Goal: Transaction & Acquisition: Purchase product/service

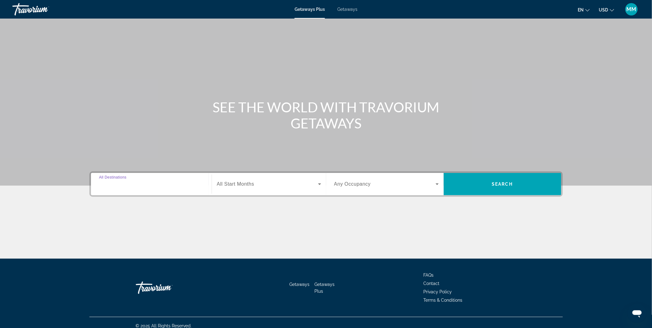
click at [166, 186] on input "Destination All Destinations" at bounding box center [151, 184] width 105 height 7
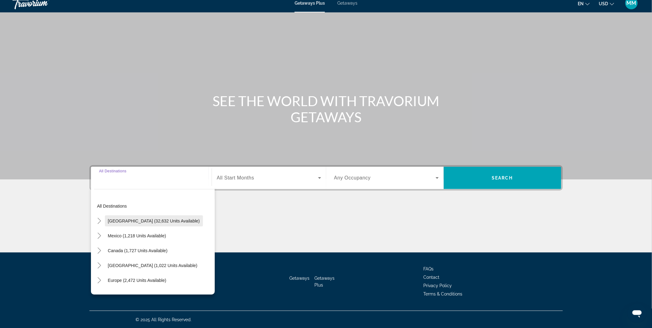
click at [116, 222] on span "[GEOGRAPHIC_DATA] (32,632 units available)" at bounding box center [154, 221] width 92 height 5
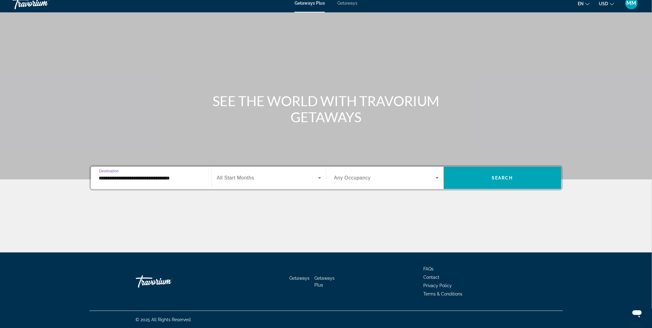
click at [125, 178] on input "**********" at bounding box center [151, 178] width 105 height 7
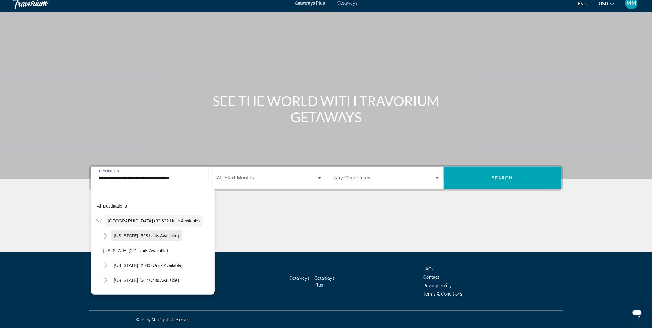
click at [136, 237] on span "[US_STATE] (528 units available)" at bounding box center [146, 235] width 65 height 5
type input "**********"
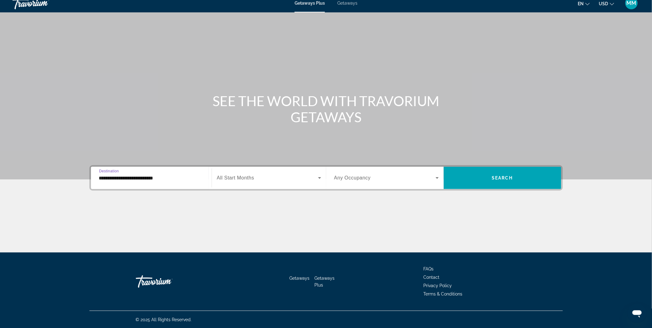
click at [253, 178] on span "All Start Months" at bounding box center [235, 177] width 37 height 5
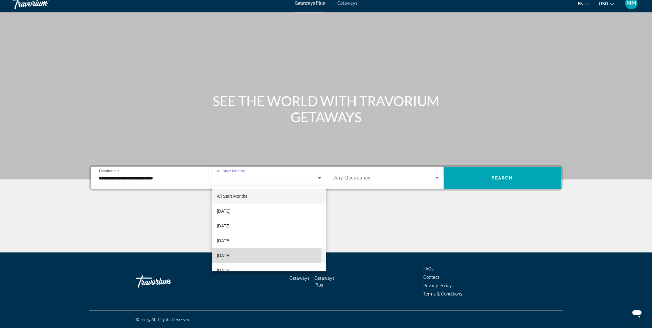
click at [231, 252] on span "[DATE]" at bounding box center [224, 255] width 14 height 7
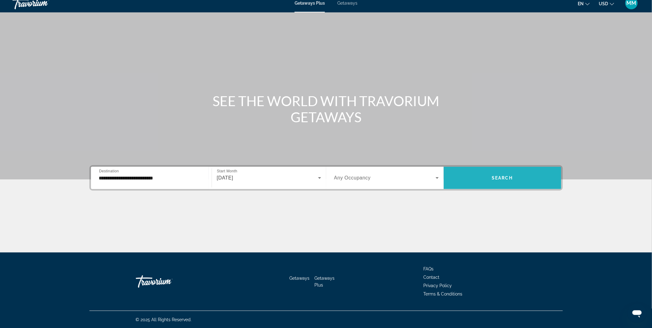
click at [502, 172] on span "Search widget" at bounding box center [503, 178] width 118 height 15
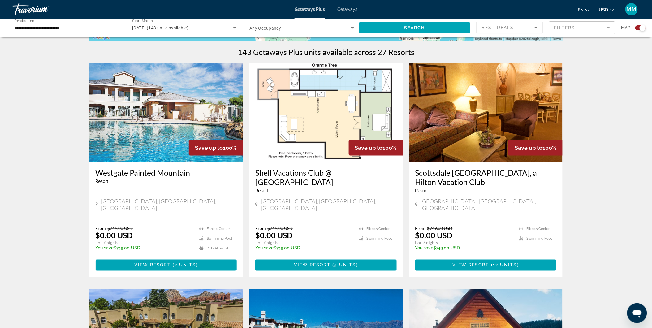
scroll to position [206, 0]
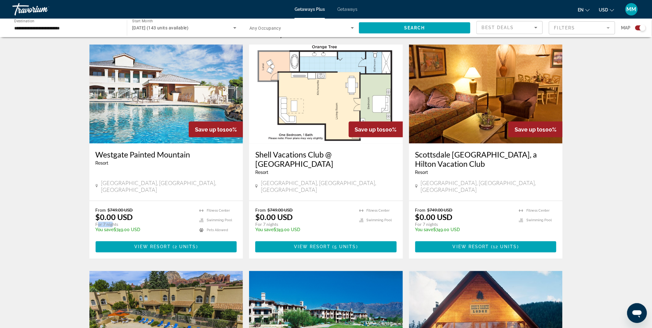
drag, startPoint x: 97, startPoint y: 218, endPoint x: 111, endPoint y: 218, distance: 14.5
click at [111, 222] on p "For 7 nights" at bounding box center [145, 225] width 98 height 6
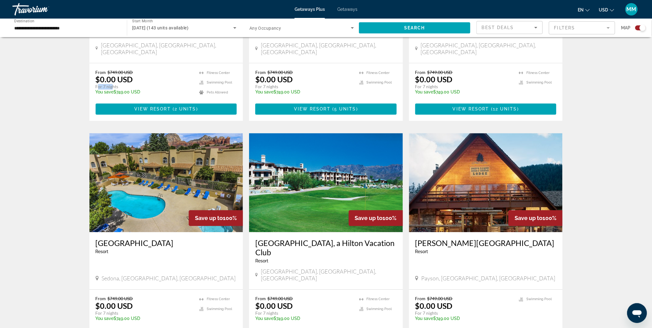
scroll to position [378, 0]
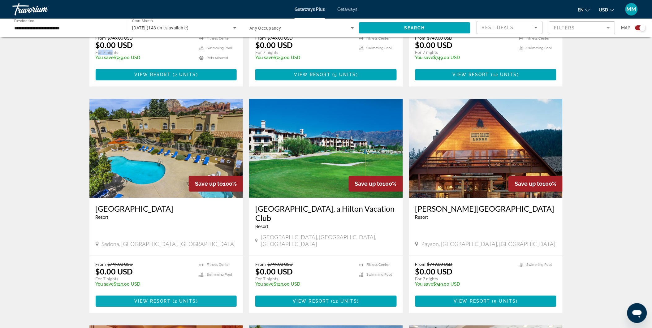
click at [179, 294] on span "Main content" at bounding box center [166, 301] width 141 height 15
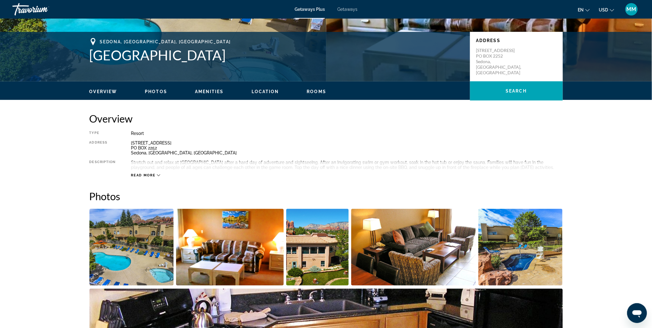
scroll to position [69, 0]
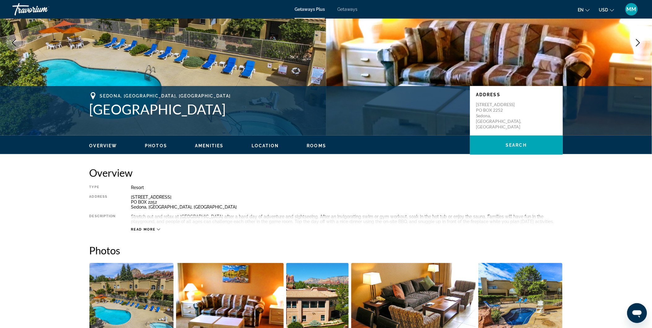
drag, startPoint x: 90, startPoint y: 110, endPoint x: 215, endPoint y: 108, distance: 124.4
click at [215, 108] on h1 "[GEOGRAPHIC_DATA]" at bounding box center [276, 109] width 374 height 16
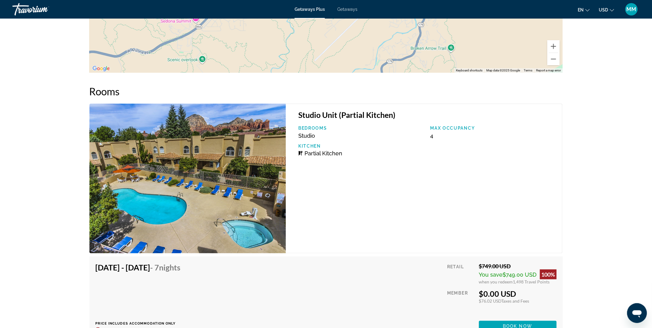
scroll to position [997, 0]
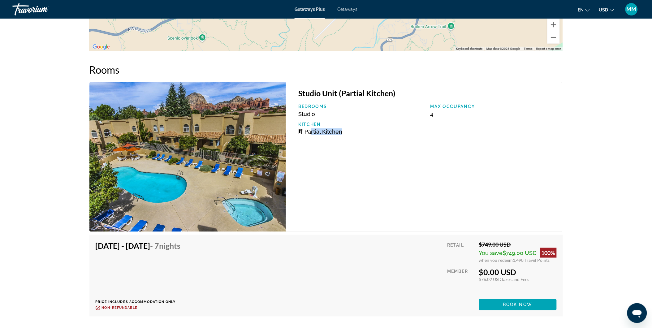
drag, startPoint x: 310, startPoint y: 129, endPoint x: 348, endPoint y: 129, distance: 38.1
click at [348, 129] on div "Partial Kitchen" at bounding box center [361, 131] width 126 height 6
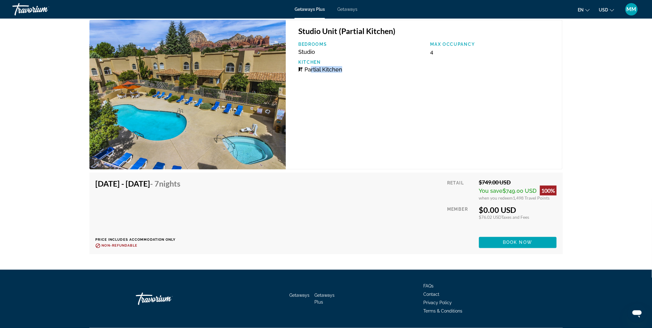
scroll to position [1066, 0]
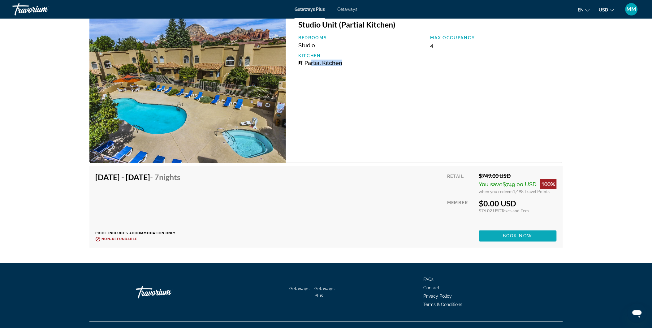
click at [527, 235] on span "Book now" at bounding box center [517, 236] width 29 height 5
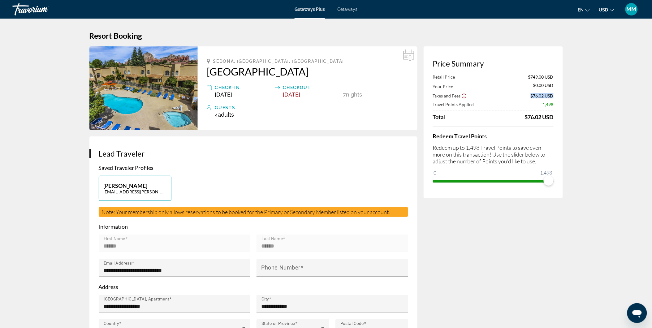
drag, startPoint x: 530, startPoint y: 95, endPoint x: 560, endPoint y: 94, distance: 30.0
click at [560, 94] on div "Price Summary Retail Price $749.00 USD Your Price $0.00 USD Taxes and Fees $76.…" at bounding box center [493, 122] width 139 height 152
drag, startPoint x: 527, startPoint y: 118, endPoint x: 554, endPoint y: 115, distance: 27.3
click at [554, 115] on div "Price Summary Retail Price $749.00 USD Your Price $0.00 USD Taxes and Fees $76.…" at bounding box center [493, 122] width 139 height 152
drag, startPoint x: 554, startPoint y: 115, endPoint x: 553, endPoint y: 103, distance: 12.2
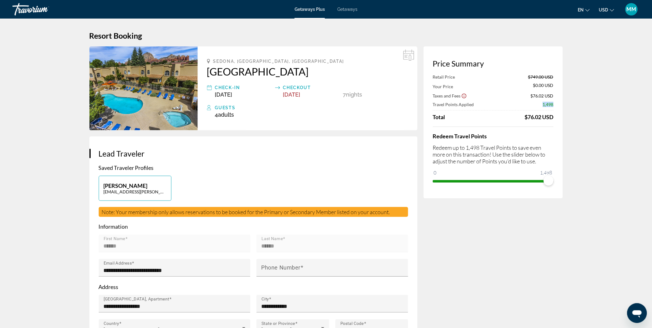
click at [553, 103] on div "Travel Points Applied 1,498" at bounding box center [493, 104] width 121 height 5
drag, startPoint x: 549, startPoint y: 180, endPoint x: 537, endPoint y: 180, distance: 12.1
click at [537, 180] on span "ngx-slider" at bounding box center [537, 181] width 10 height 10
drag, startPoint x: 522, startPoint y: 118, endPoint x: 547, endPoint y: 113, distance: 25.0
click at [547, 113] on div "Retail Price $749.00 USD Your Price $81.50 USD Taxes and Fees $82.54 USD Travel…" at bounding box center [493, 97] width 121 height 46
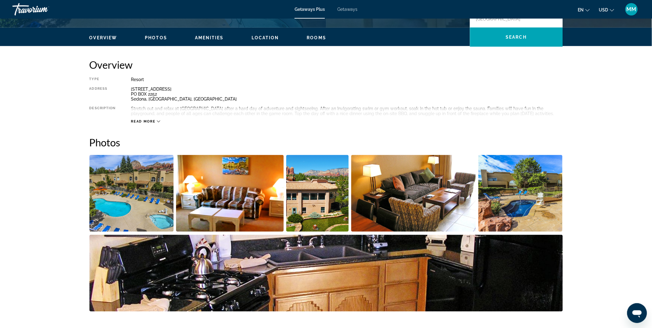
scroll to position [172, 0]
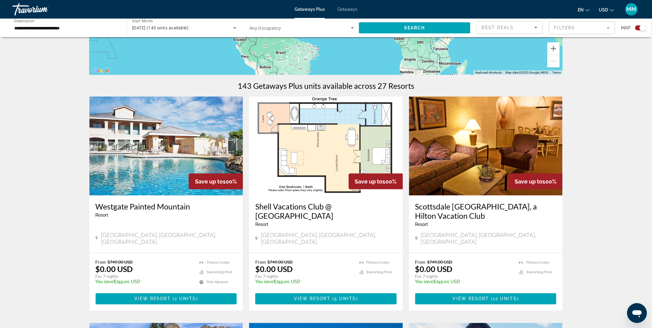
scroll to position [172, 0]
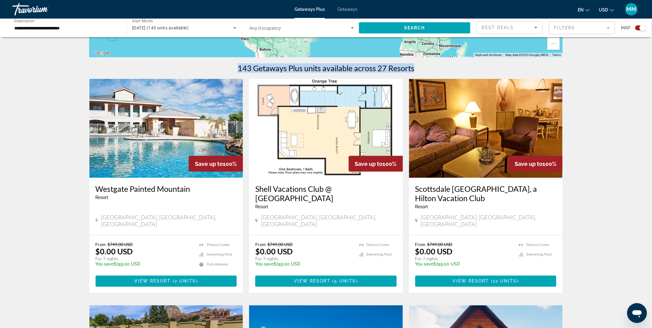
drag, startPoint x: 239, startPoint y: 70, endPoint x: 415, endPoint y: 64, distance: 176.2
click at [415, 64] on div "143 Getaways Plus units available across 27 Resorts" at bounding box center [326, 67] width 474 height 9
click at [344, 10] on span "Getaways" at bounding box center [347, 9] width 20 height 5
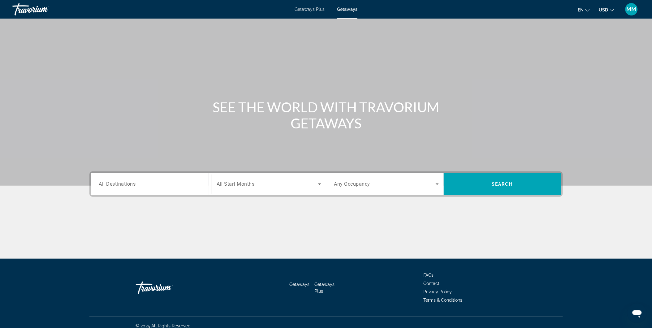
click at [310, 7] on span "Getaways Plus" at bounding box center [310, 9] width 30 height 5
click at [153, 185] on input "Destination All Destinations" at bounding box center [151, 184] width 105 height 7
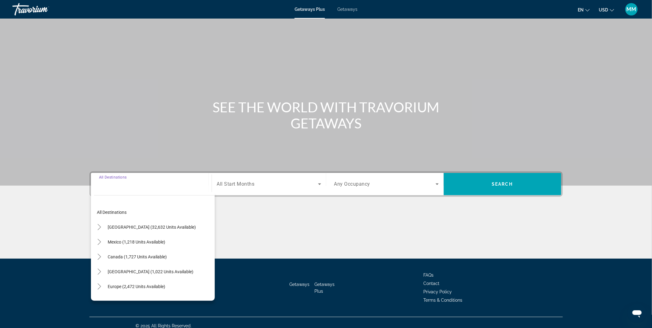
scroll to position [6, 0]
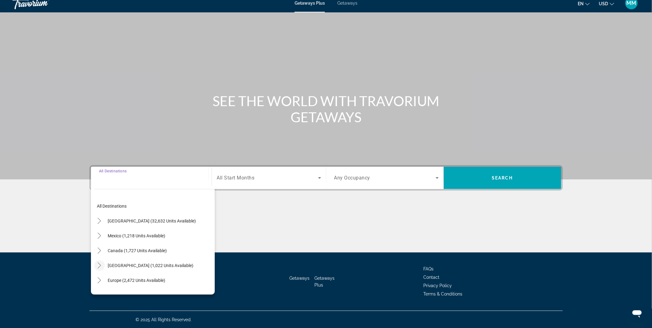
click at [100, 265] on icon "Toggle Caribbean & Atlantic Islands (1,022 units available)" at bounding box center [99, 265] width 6 height 6
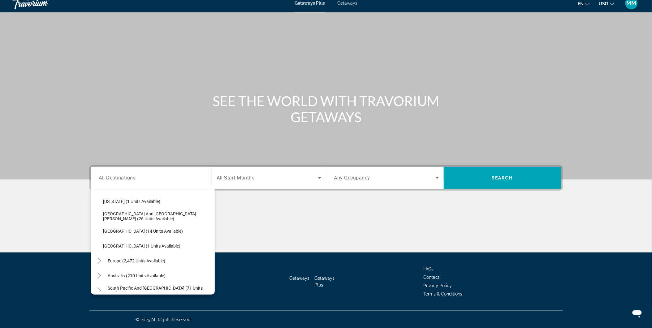
scroll to position [166, 0]
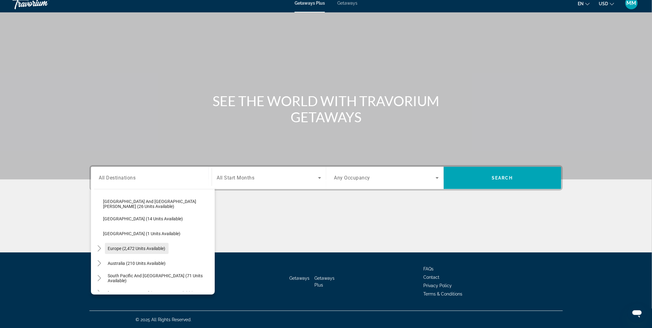
click at [115, 247] on span "Europe (2,472 units available)" at bounding box center [137, 248] width 58 height 5
type input "**********"
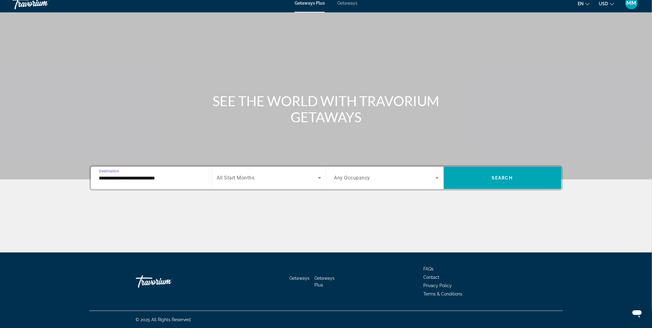
click at [269, 178] on span "Search widget" at bounding box center [267, 177] width 101 height 7
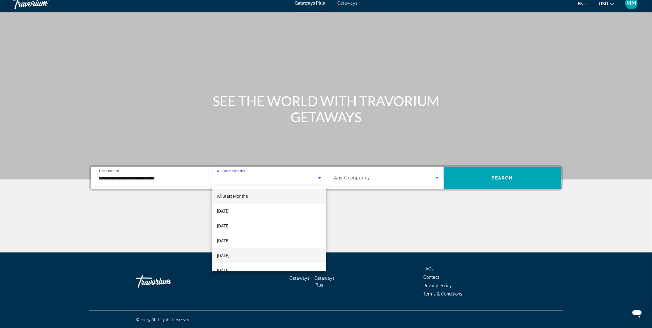
click at [230, 256] on span "[DATE]" at bounding box center [223, 255] width 13 height 7
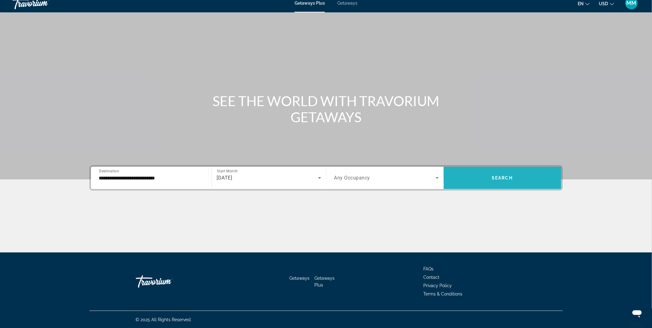
click at [507, 177] on span "Search" at bounding box center [502, 177] width 21 height 5
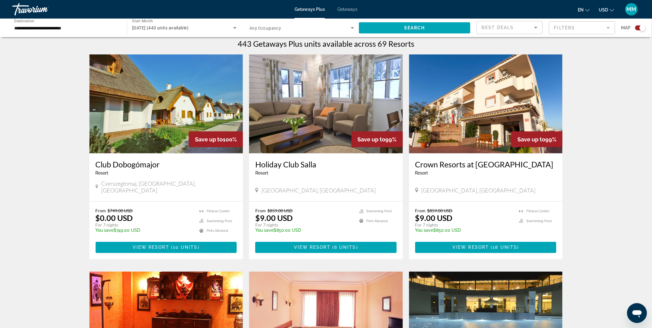
scroll to position [103, 0]
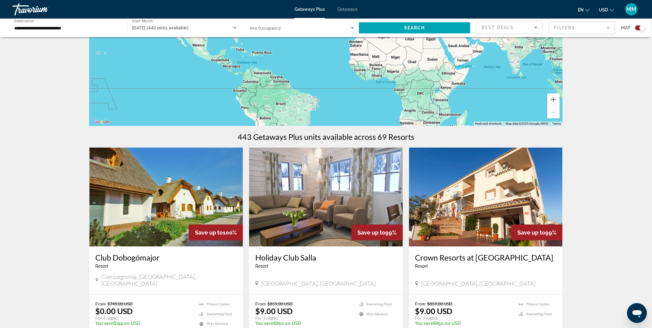
click at [97, 30] on input "**********" at bounding box center [66, 27] width 105 height 7
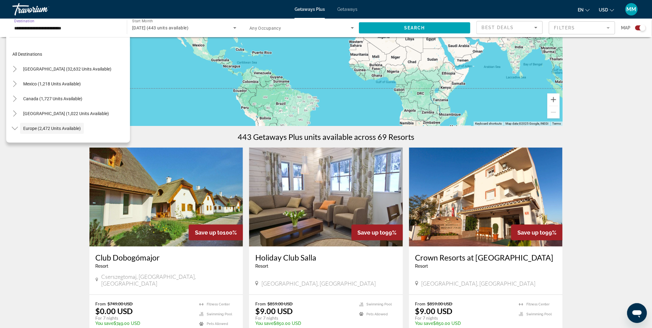
scroll to position [37, 0]
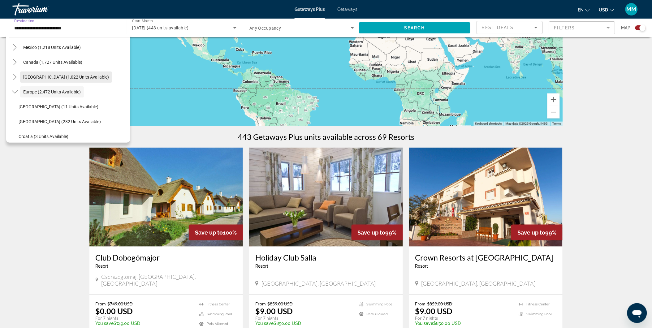
click at [60, 75] on span "[GEOGRAPHIC_DATA] (1,022 units available)" at bounding box center [66, 77] width 86 height 5
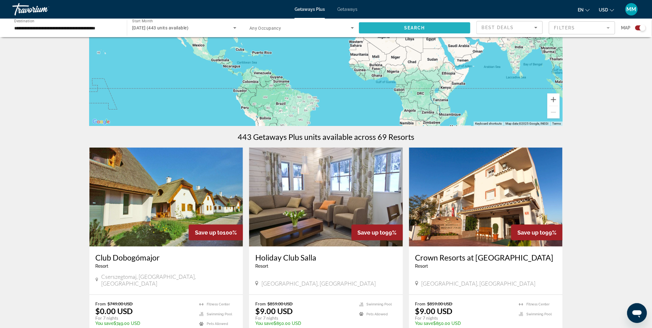
click at [420, 30] on span "Search" at bounding box center [414, 27] width 21 height 5
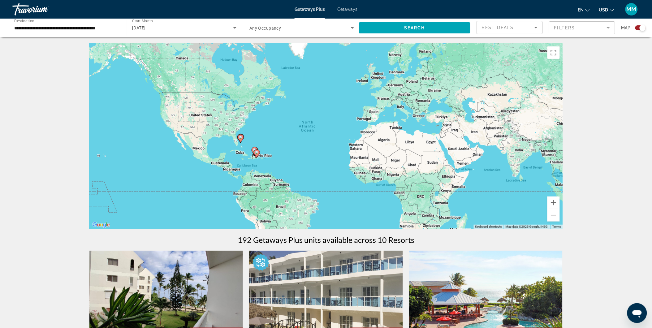
click at [255, 156] on gmp-advanced-marker "Main content" at bounding box center [257, 153] width 6 height 9
type input "**********"
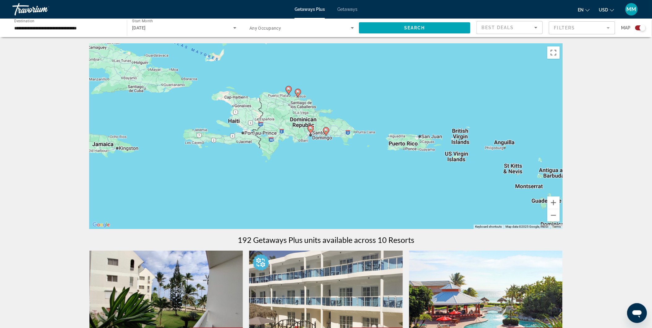
click at [289, 89] on image "Main content" at bounding box center [289, 89] width 4 height 4
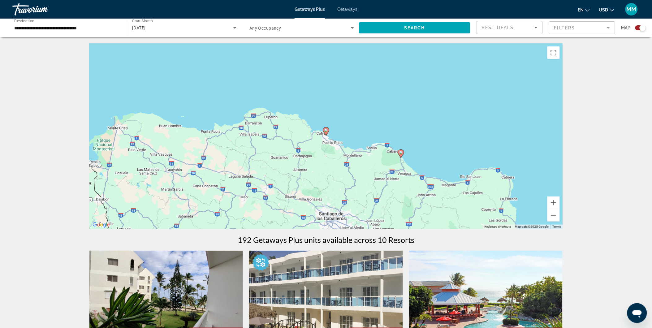
click at [327, 133] on icon "Main content" at bounding box center [326, 132] width 6 height 8
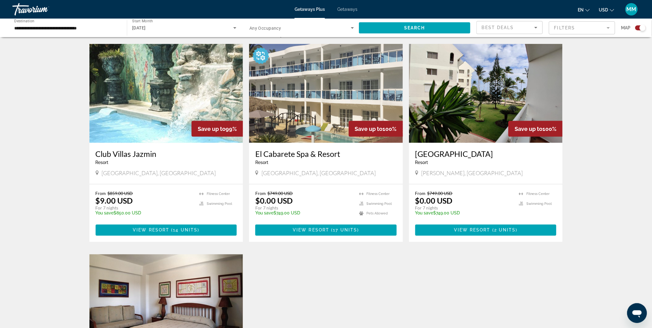
scroll to position [206, 0]
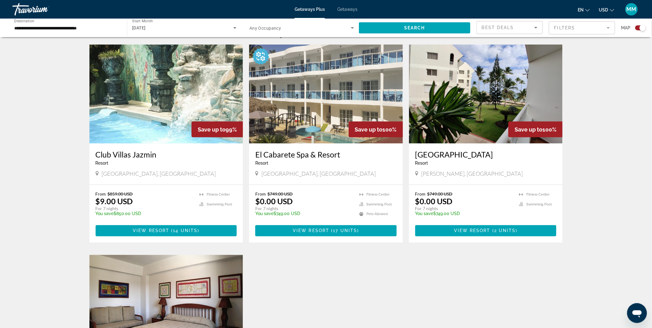
click at [103, 28] on input "**********" at bounding box center [66, 27] width 105 height 7
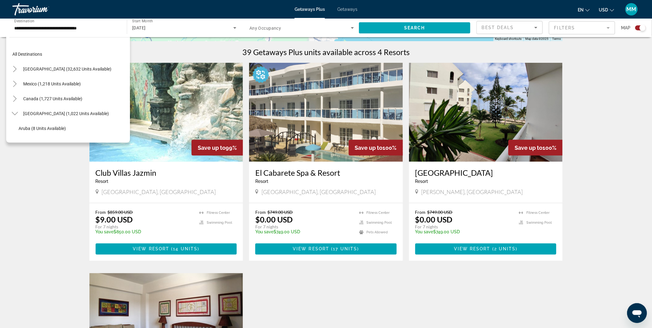
scroll to position [172, 0]
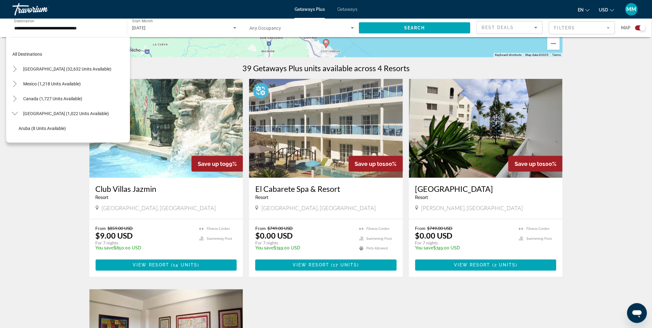
click at [311, 7] on span "Getaways Plus" at bounding box center [310, 9] width 30 height 5
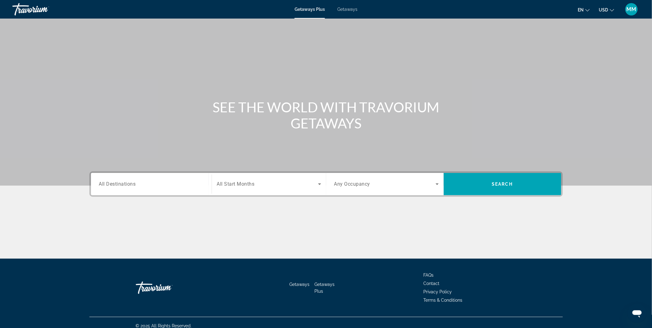
click at [160, 189] on div "Search widget" at bounding box center [151, 184] width 105 height 18
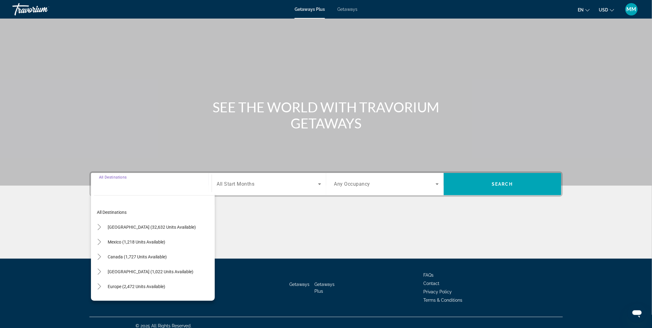
scroll to position [6, 0]
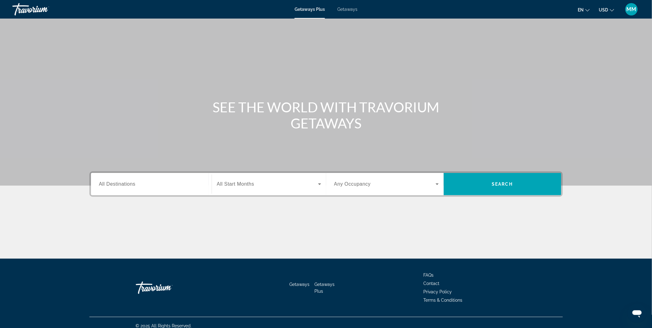
click at [347, 9] on span "Getaways" at bounding box center [347, 9] width 20 height 5
click at [171, 184] on input "Destination All Destinations" at bounding box center [151, 184] width 105 height 7
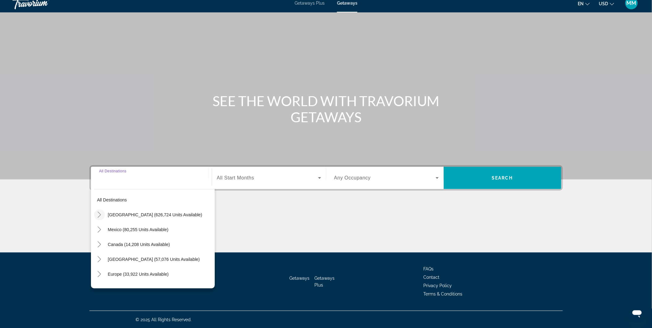
click at [98, 215] on icon "Toggle United States (626,724 units available)" at bounding box center [99, 215] width 6 height 6
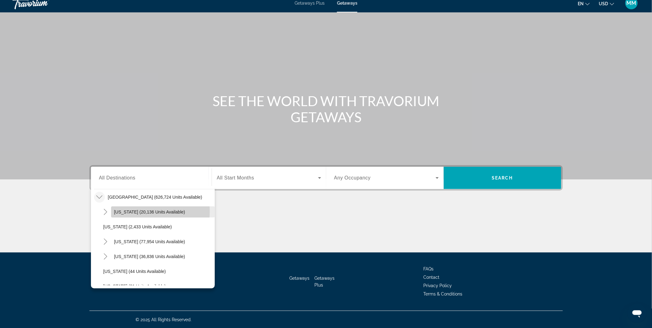
click at [132, 211] on span "Arizona (20,136 units available)" at bounding box center [149, 212] width 71 height 5
type input "**********"
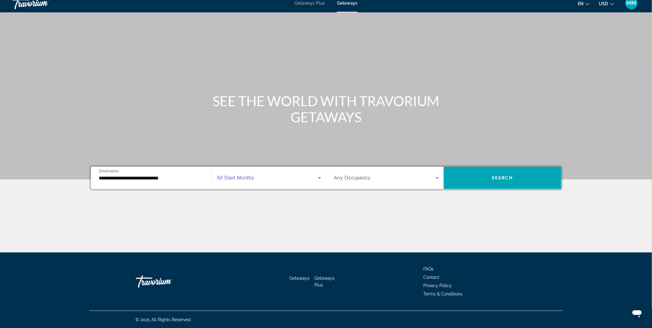
click at [263, 175] on span "Search widget" at bounding box center [267, 177] width 101 height 7
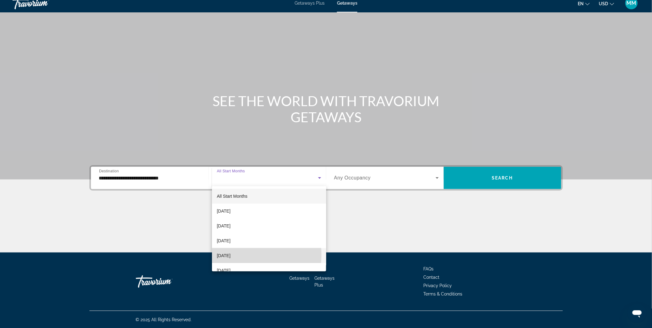
click at [231, 255] on span "[DATE]" at bounding box center [224, 255] width 14 height 7
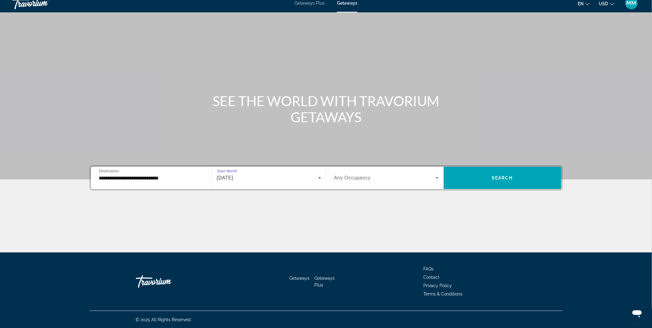
click at [233, 179] on span "[DATE]" at bounding box center [225, 177] width 16 height 5
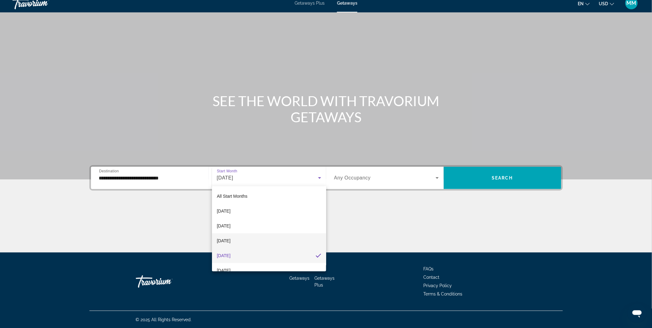
click at [231, 237] on span "[DATE]" at bounding box center [224, 240] width 14 height 7
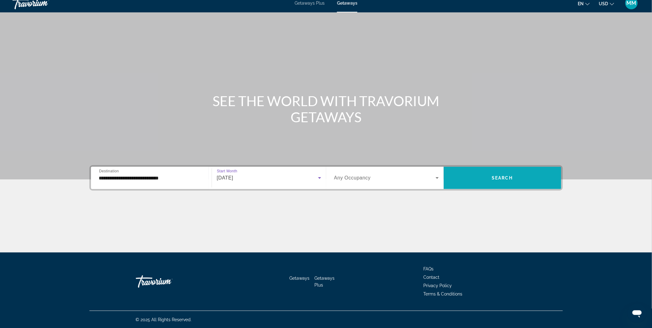
click at [481, 177] on span "Search widget" at bounding box center [503, 178] width 118 height 15
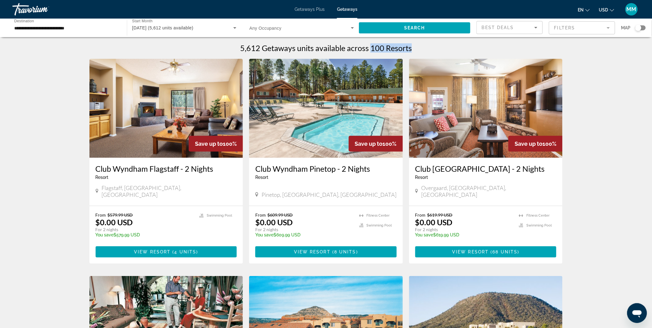
drag, startPoint x: 370, startPoint y: 47, endPoint x: 419, endPoint y: 44, distance: 48.4
click at [419, 44] on div "5,612 Getaways units available across 100 Resorts" at bounding box center [326, 47] width 474 height 9
click at [264, 232] on span "You save" at bounding box center [264, 234] width 18 height 5
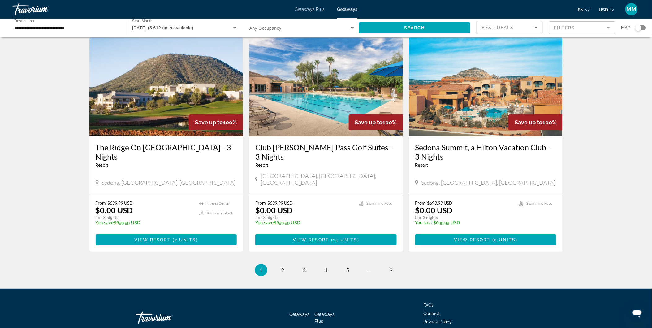
scroll to position [688, 0]
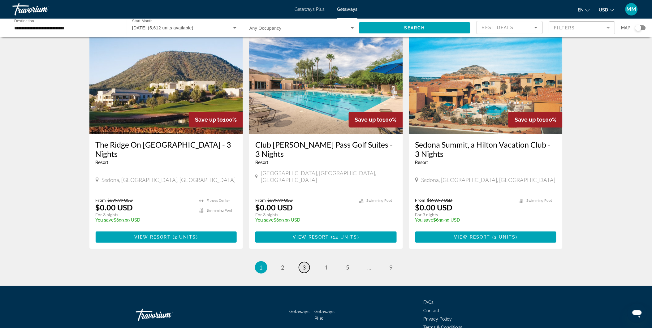
click at [305, 264] on span "3" at bounding box center [304, 267] width 3 height 7
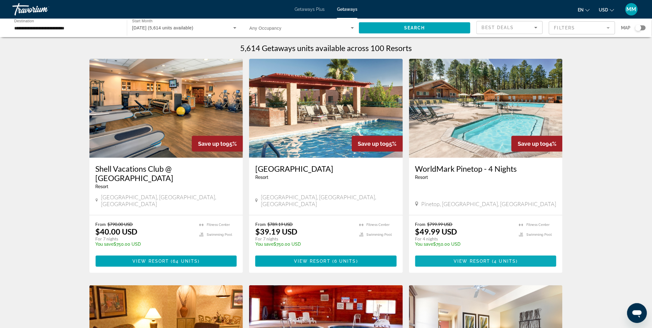
click at [496, 259] on span "4 units" at bounding box center [505, 261] width 22 height 5
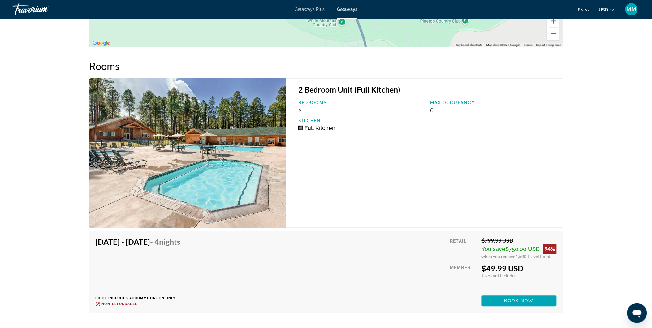
scroll to position [1100, 0]
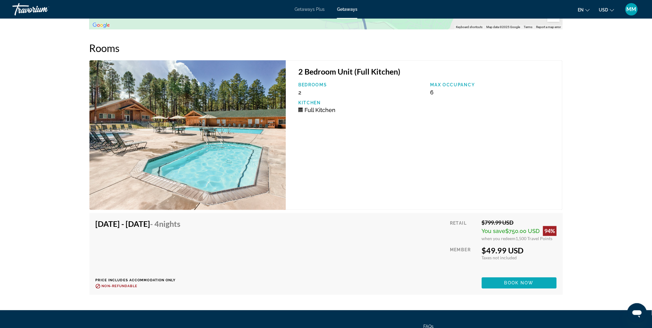
click at [521, 285] on span "Main content" at bounding box center [519, 283] width 75 height 15
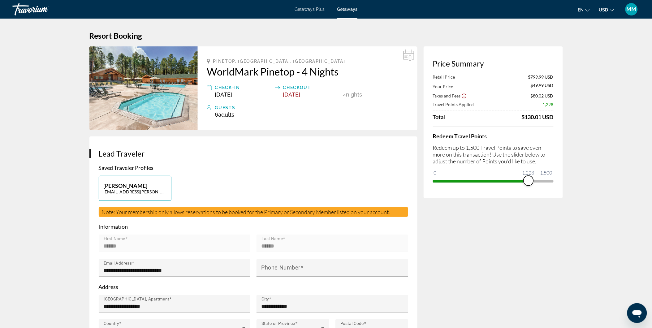
drag, startPoint x: 546, startPoint y: 180, endPoint x: 529, endPoint y: 180, distance: 17.0
click at [529, 180] on span "ngx-slider" at bounding box center [529, 181] width 10 height 10
drag, startPoint x: 522, startPoint y: 118, endPoint x: 543, endPoint y: 116, distance: 21.1
click at [543, 116] on div "$276.89 USD" at bounding box center [538, 117] width 32 height 7
drag, startPoint x: 530, startPoint y: 179, endPoint x: 565, endPoint y: 179, distance: 35.3
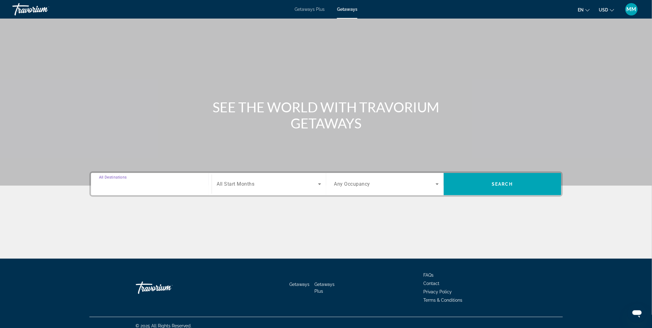
click at [170, 186] on input "Destination All Destinations" at bounding box center [151, 184] width 105 height 7
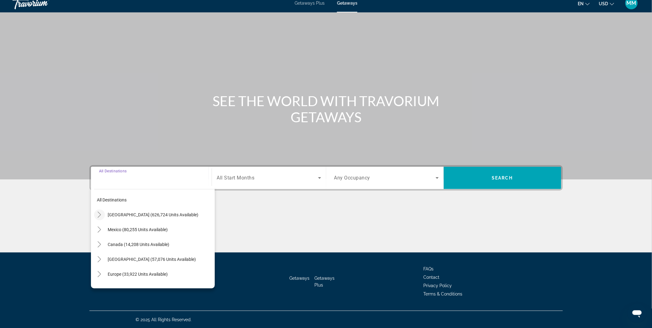
click at [100, 215] on icon "Toggle United States (626,724 units available)" at bounding box center [99, 215] width 3 height 6
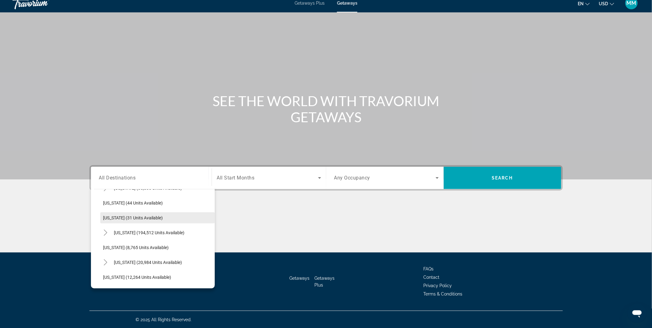
scroll to position [87, 0]
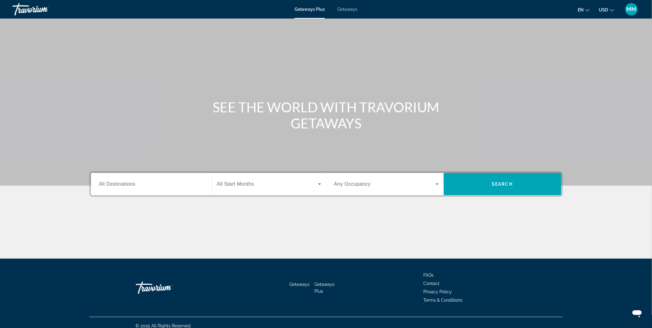
click at [171, 183] on input "Destination All Destinations" at bounding box center [151, 184] width 105 height 7
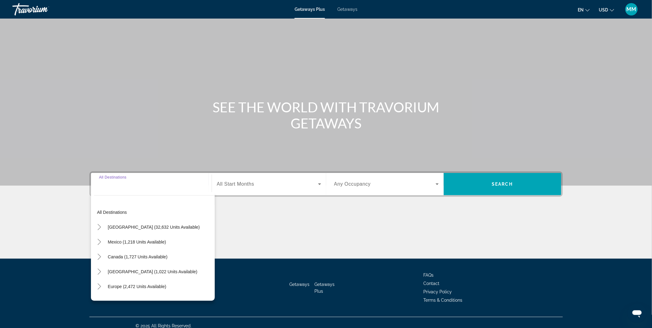
scroll to position [6, 0]
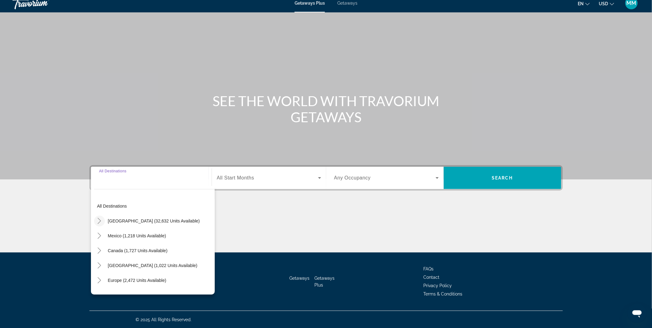
click at [97, 221] on icon "Toggle United States (32,632 units available)" at bounding box center [99, 221] width 6 height 6
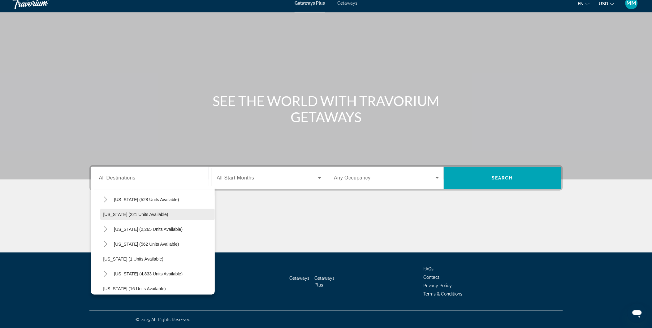
scroll to position [52, 0]
click at [106, 258] on icon "Toggle Florida (4,833 units available)" at bounding box center [105, 258] width 6 height 6
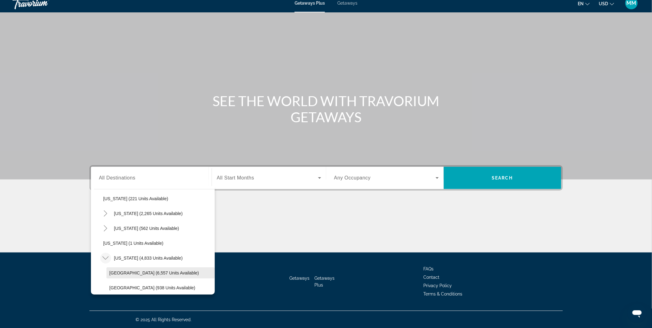
click at [150, 270] on span "Orlando & Disney Area (6,557 units available)" at bounding box center [154, 272] width 89 height 5
type input "**********"
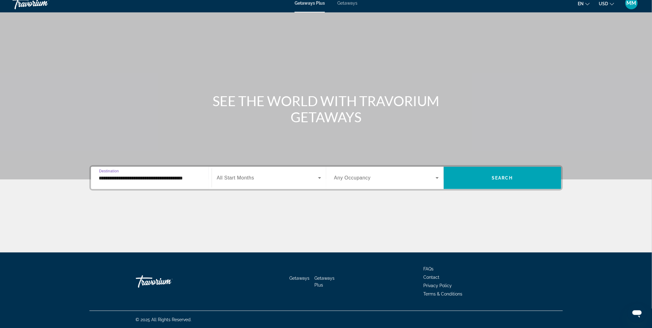
click at [248, 177] on span "All Start Months" at bounding box center [235, 177] width 37 height 5
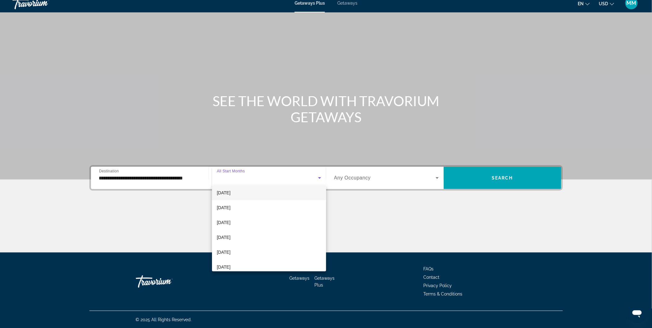
scroll to position [69, 0]
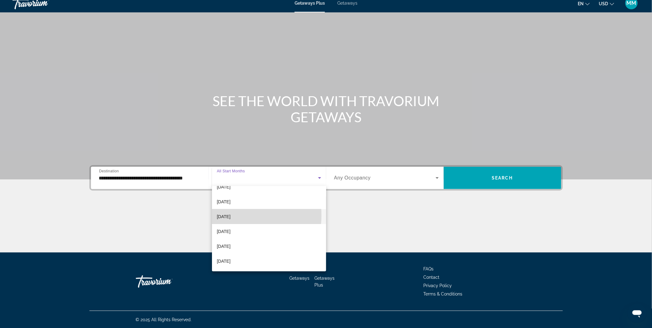
click at [231, 215] on span "[DATE]" at bounding box center [224, 216] width 14 height 7
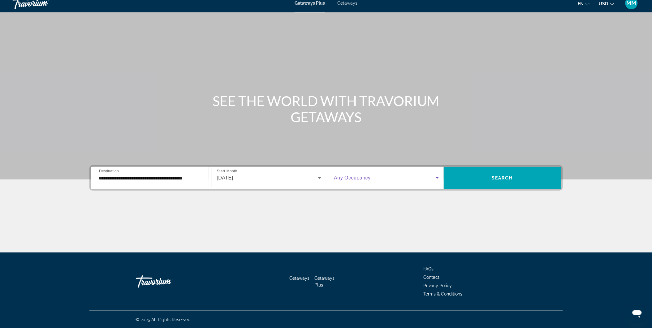
click at [438, 175] on icon "Search widget" at bounding box center [437, 177] width 7 height 7
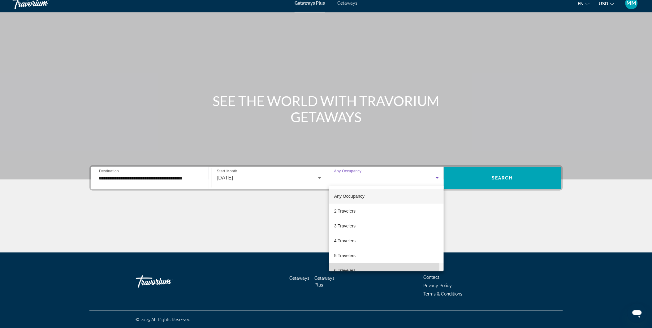
click at [351, 267] on span "6 Travelers" at bounding box center [344, 270] width 21 height 7
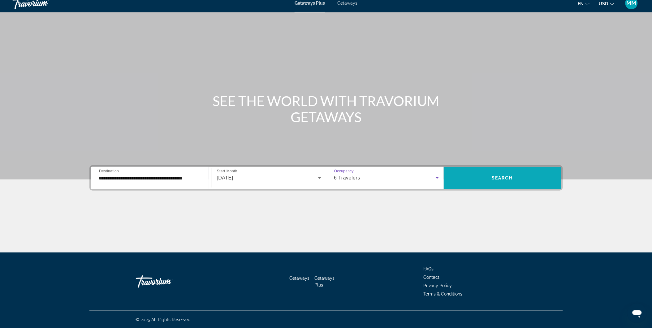
click at [489, 177] on span "Search widget" at bounding box center [503, 178] width 118 height 15
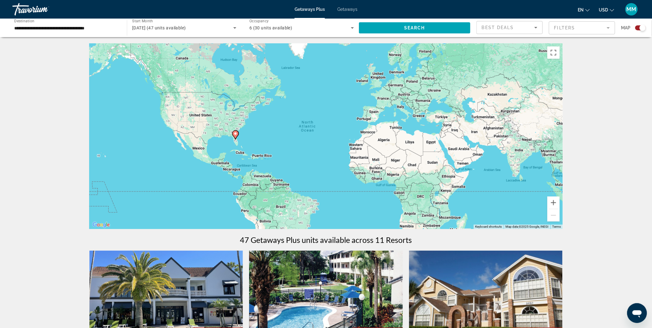
click at [233, 134] on icon "Main content" at bounding box center [235, 135] width 6 height 8
type input "**********"
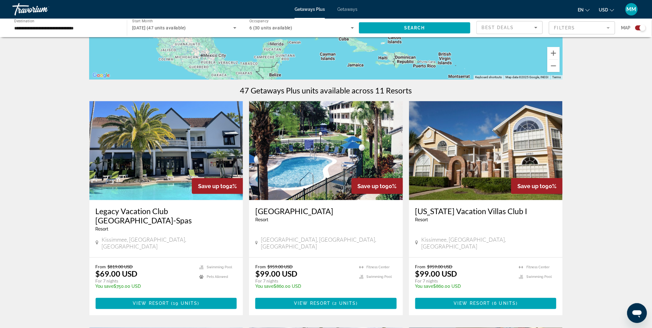
scroll to position [172, 0]
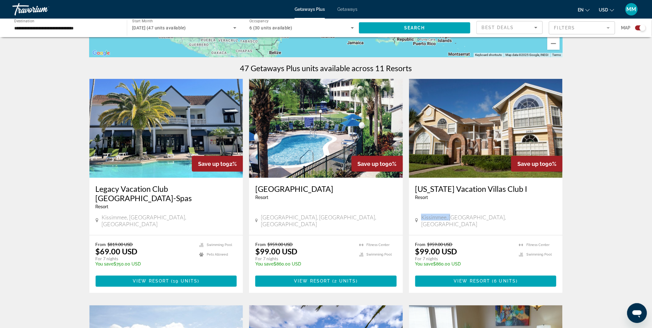
drag, startPoint x: 423, startPoint y: 206, endPoint x: 453, endPoint y: 206, distance: 30.0
click at [453, 214] on span "Kissimmee, FL, USA" at bounding box center [488, 221] width 135 height 14
click at [188, 279] on span "19 units" at bounding box center [185, 281] width 24 height 5
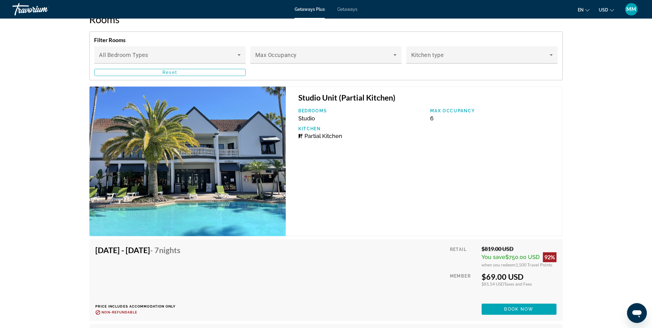
scroll to position [1203, 0]
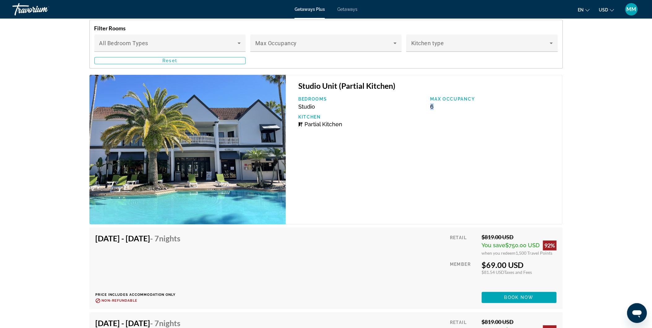
drag, startPoint x: 431, startPoint y: 97, endPoint x: 440, endPoint y: 97, distance: 9.9
click at [440, 97] on div "Max Occupancy 6" at bounding box center [493, 103] width 132 height 13
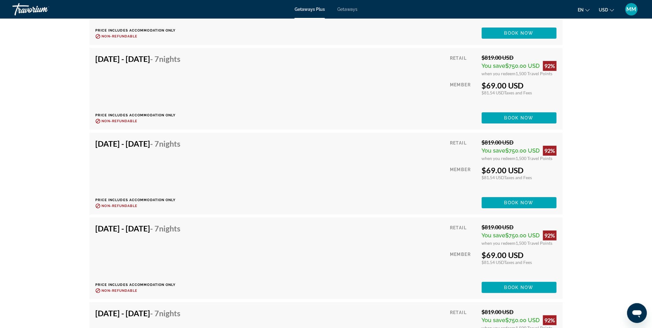
scroll to position [1582, 0]
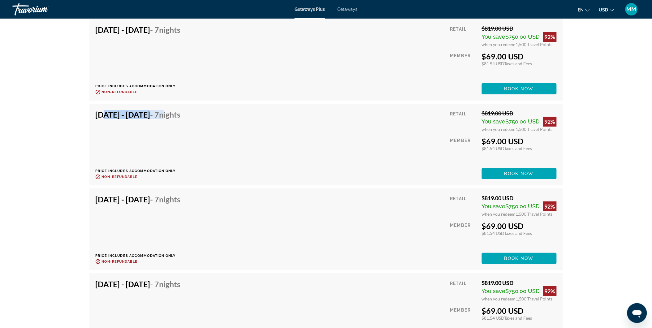
drag, startPoint x: 100, startPoint y: 105, endPoint x: 204, endPoint y: 110, distance: 104.1
click at [181, 110] on h4 "Feb 14, 2026 - Feb 21, 2026 - 7 Nights" at bounding box center [138, 114] width 85 height 9
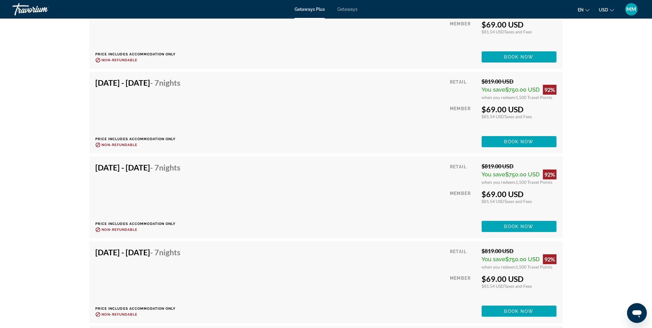
scroll to position [1719, 0]
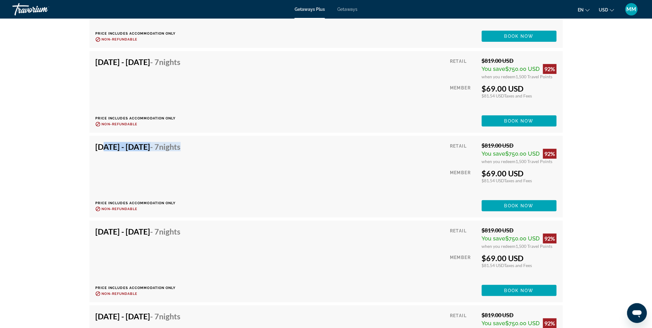
drag, startPoint x: 101, startPoint y: 138, endPoint x: 226, endPoint y: 141, distance: 125.7
click at [185, 142] on div "Feb 21, 2026 - Feb 28, 2026 - 7 Nights Price includes accommodation only Refund…" at bounding box center [141, 176] width 90 height 69
click at [181, 142] on h4 "Feb 21, 2026 - Feb 28, 2026 - 7 Nights" at bounding box center [138, 146] width 85 height 9
click at [522, 203] on span "Book now" at bounding box center [518, 205] width 29 height 5
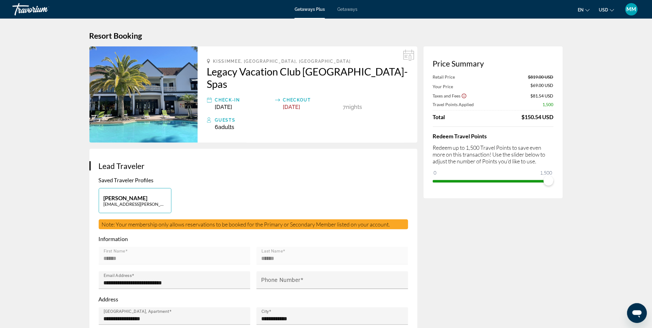
drag, startPoint x: 521, startPoint y: 116, endPoint x: 561, endPoint y: 114, distance: 39.4
click at [561, 114] on div "Price Summary Retail Price $819.00 USD Your Price $69.00 USD Taxes and Fees $81…" at bounding box center [493, 122] width 139 height 152
drag, startPoint x: 561, startPoint y: 114, endPoint x: 529, endPoint y: 119, distance: 32.6
click at [529, 119] on div "$150.54 USD" at bounding box center [538, 117] width 32 height 7
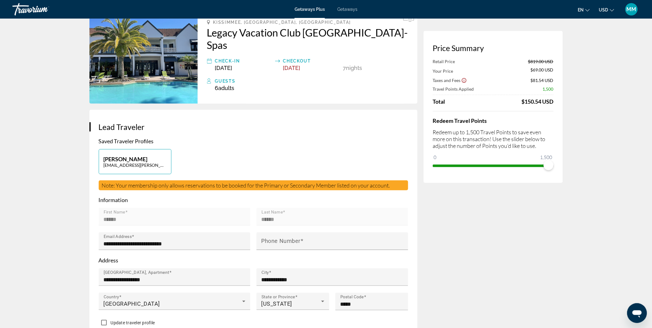
scroll to position [34, 0]
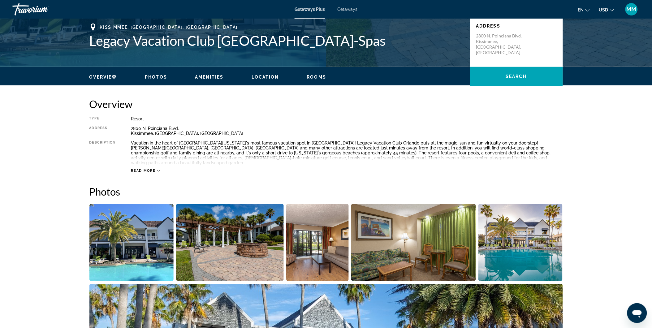
scroll to position [206, 0]
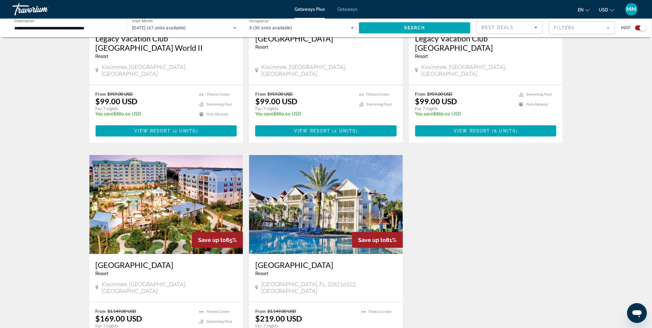
scroll to position [791, 0]
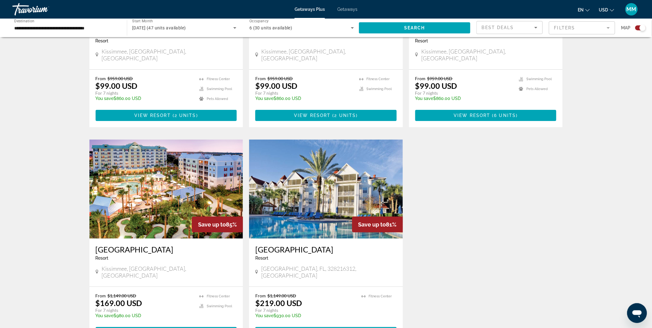
click at [314, 328] on span "View Resort" at bounding box center [314, 332] width 37 height 5
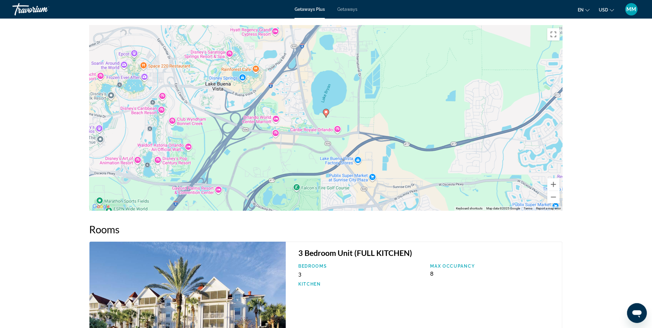
scroll to position [982, 0]
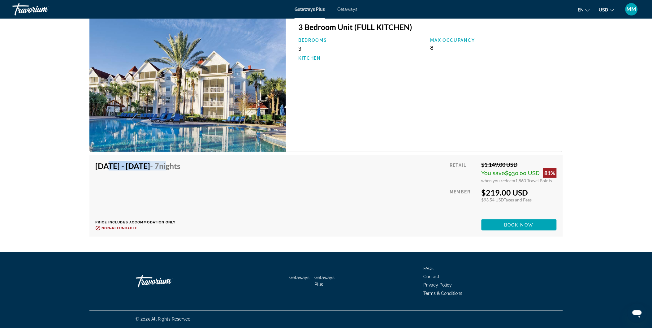
drag, startPoint x: 102, startPoint y: 165, endPoint x: 205, endPoint y: 173, distance: 102.8
click at [181, 173] on div "Feb 6, 2026 - Feb 13, 2026 - 7 Nights" at bounding box center [138, 167] width 85 height 12
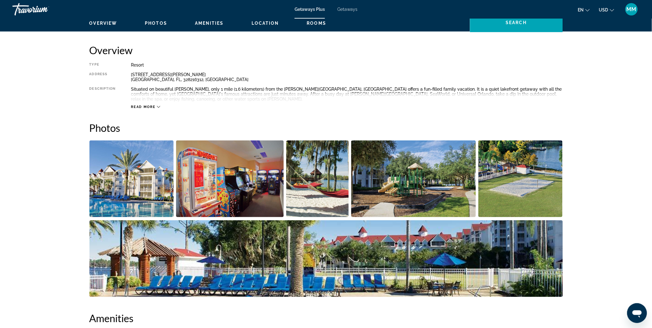
scroll to position [0, 0]
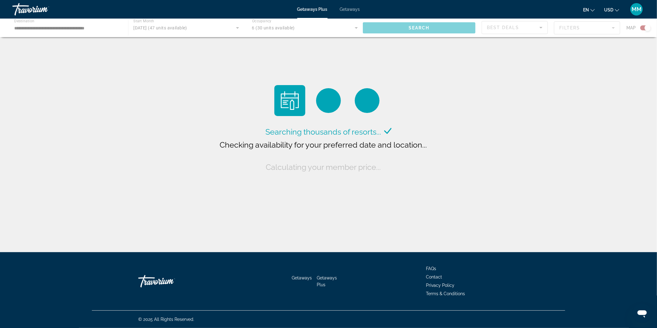
click at [314, 27] on div "Main content" at bounding box center [328, 28] width 657 height 19
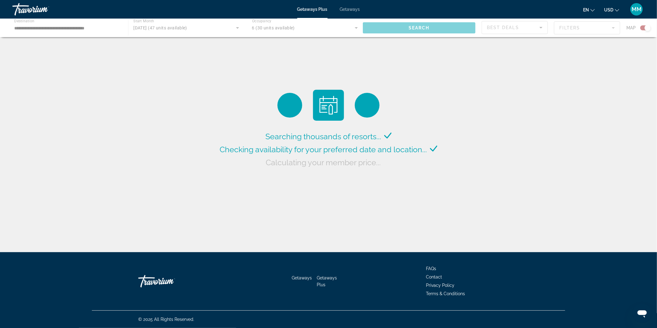
click at [355, 24] on div "Main content" at bounding box center [328, 28] width 657 height 19
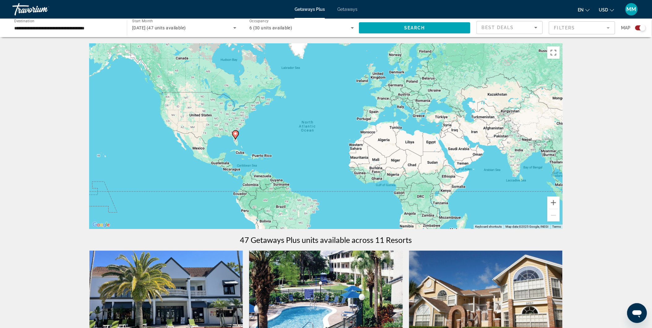
click at [333, 31] on div "6 (30 units available)" at bounding box center [300, 27] width 102 height 7
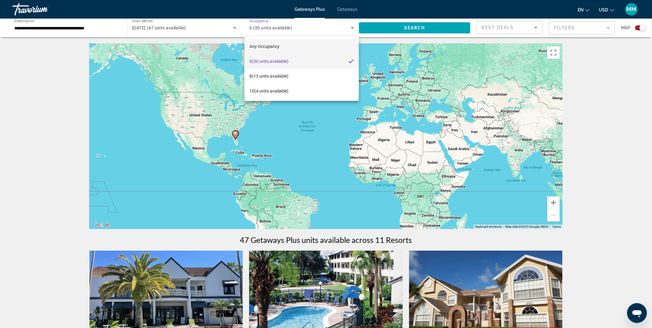
click at [283, 48] on mat-option "Any Occupancy" at bounding box center [302, 46] width 115 height 15
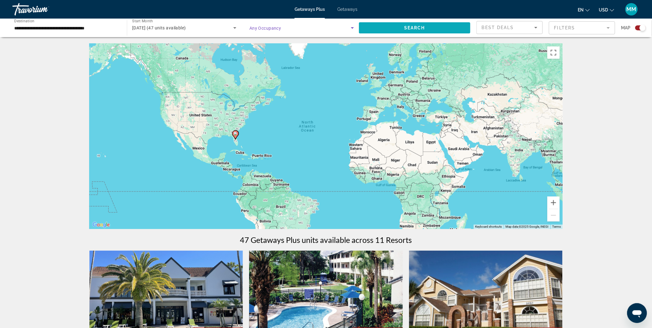
click at [434, 24] on span "Search widget" at bounding box center [414, 27] width 111 height 15
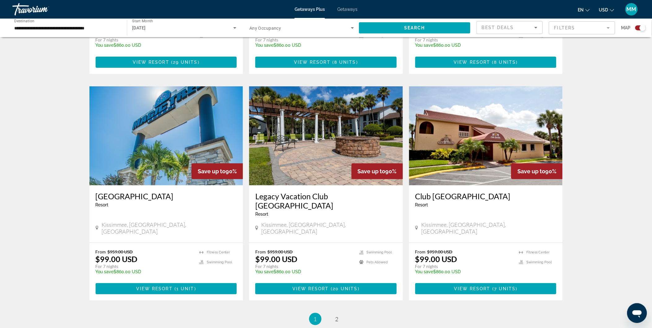
scroll to position [874, 0]
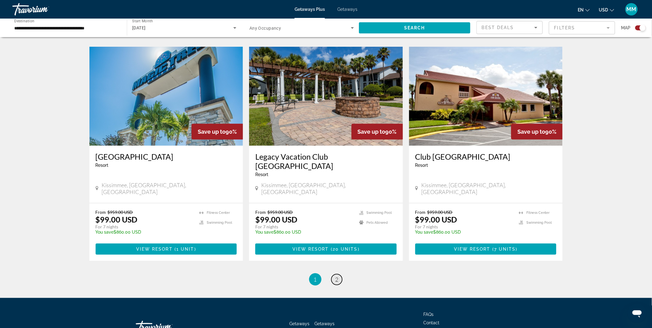
click at [338, 276] on span "2" at bounding box center [336, 279] width 3 height 7
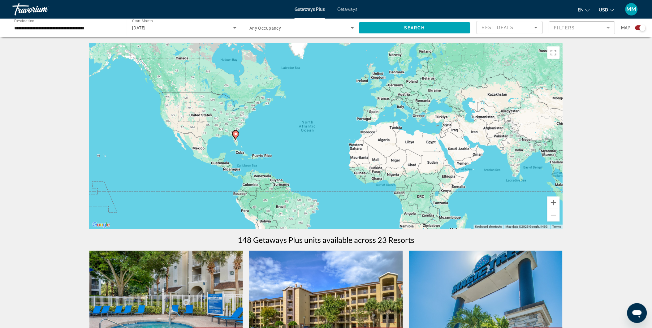
click at [349, 9] on span "Getaways" at bounding box center [347, 9] width 20 height 5
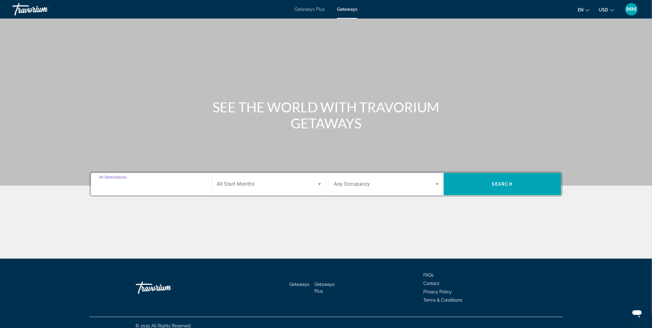
click at [159, 184] on input "Destination All Destinations" at bounding box center [151, 184] width 105 height 7
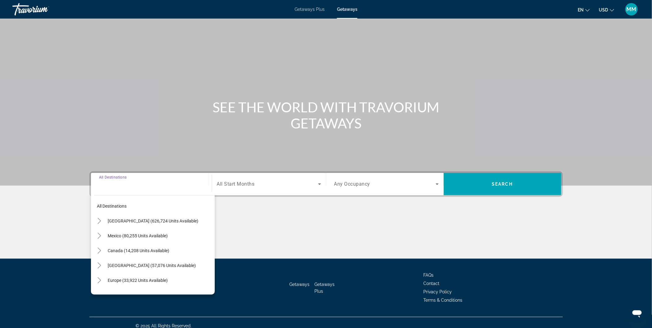
scroll to position [6, 0]
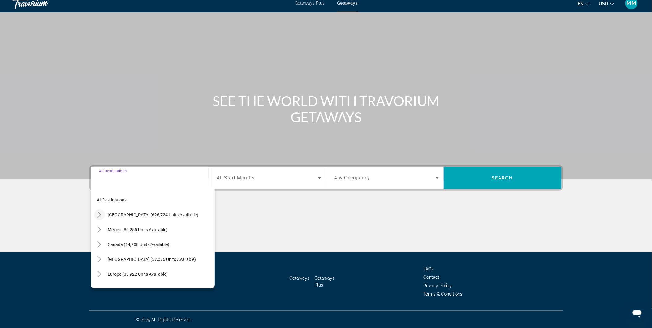
click at [101, 214] on icon "Toggle United States (626,724 units available)" at bounding box center [99, 215] width 6 height 6
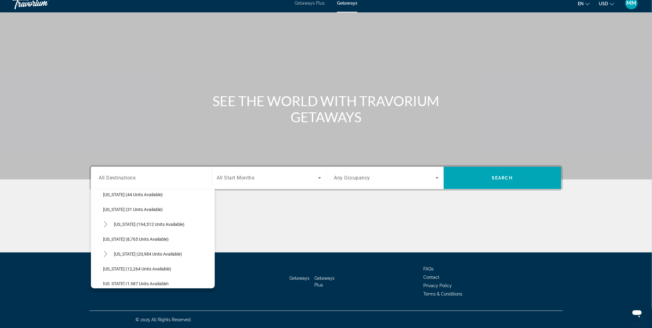
scroll to position [121, 0]
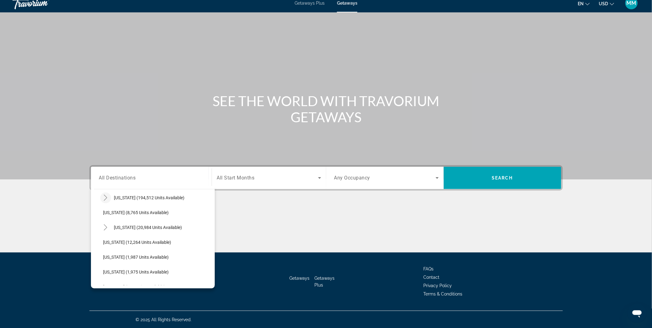
click at [101, 196] on mat-icon "Toggle Florida (194,512 units available)" at bounding box center [105, 198] width 11 height 11
click at [121, 211] on span "Orlando & Disney Area (83,695 units available)" at bounding box center [154, 212] width 88 height 5
type input "**********"
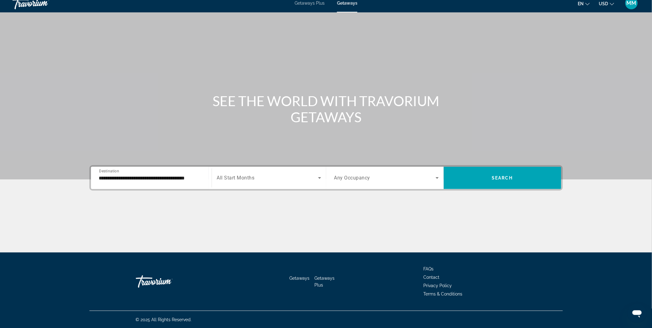
click at [221, 179] on span "All Start Months" at bounding box center [236, 178] width 38 height 6
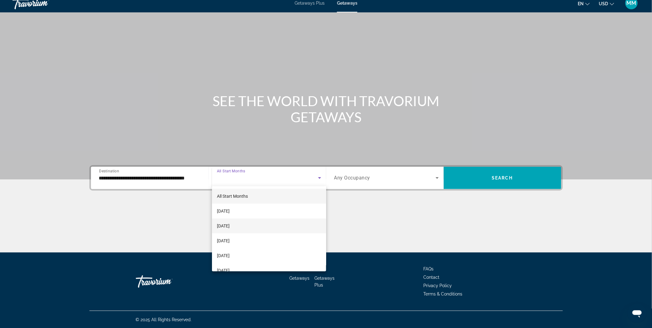
scroll to position [34, 0]
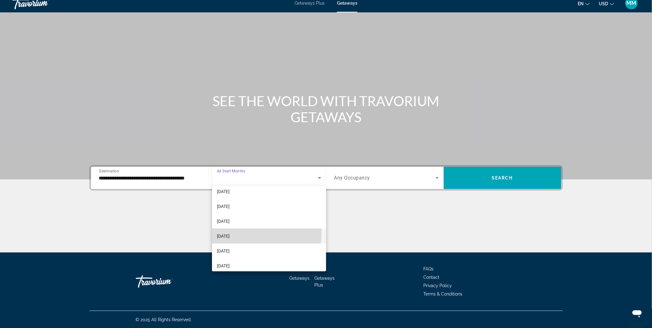
click at [230, 233] on span "[DATE]" at bounding box center [223, 235] width 13 height 7
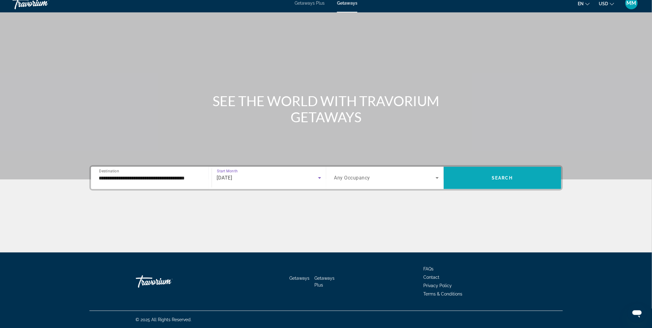
click at [488, 177] on span "Search widget" at bounding box center [503, 178] width 118 height 15
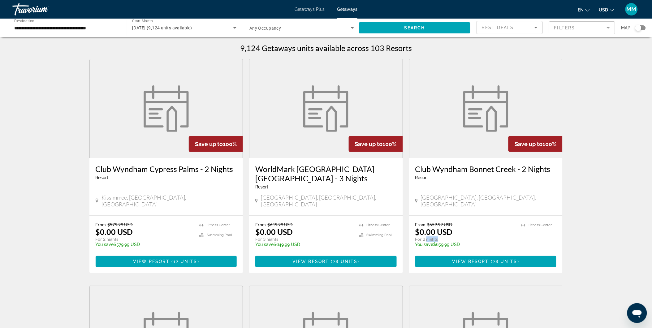
drag, startPoint x: 427, startPoint y: 233, endPoint x: 450, endPoint y: 231, distance: 22.7
click at [450, 236] on p "For 2 nights" at bounding box center [465, 239] width 100 height 6
click at [120, 236] on p "For 2 nights" at bounding box center [145, 239] width 98 height 6
drag, startPoint x: 415, startPoint y: 170, endPoint x: 557, endPoint y: 169, distance: 142.4
click at [557, 169] on div "Club Wyndham Bonnet Creek - 2 Nights Resort - This is an adults only resort Lak…" at bounding box center [486, 186] width 154 height 57
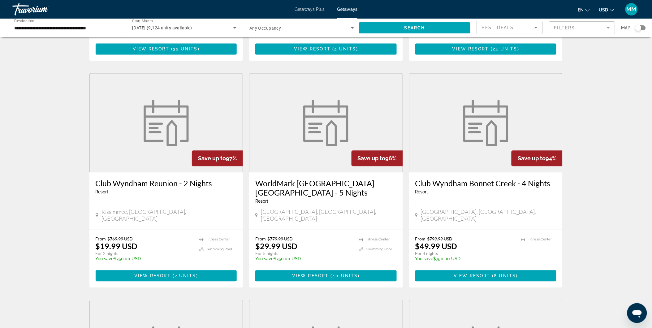
scroll to position [481, 0]
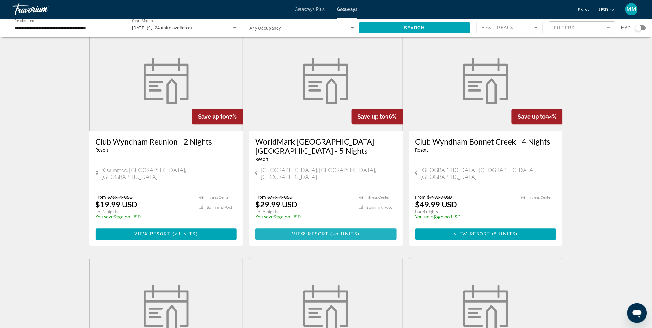
click at [344, 232] on span "40 units" at bounding box center [345, 234] width 25 height 5
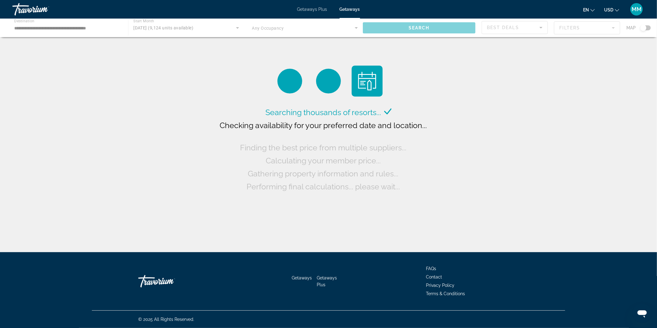
click at [235, 25] on div "Main content" at bounding box center [328, 28] width 657 height 19
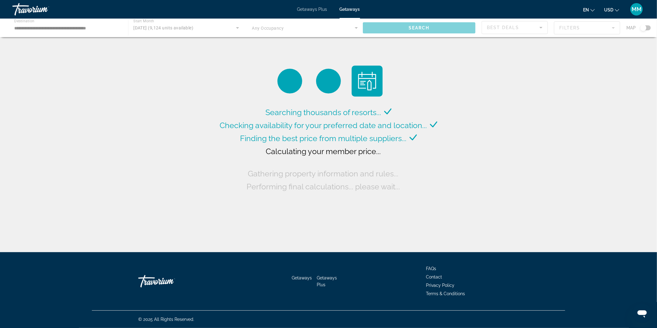
click at [78, 28] on div "Main content" at bounding box center [328, 28] width 657 height 19
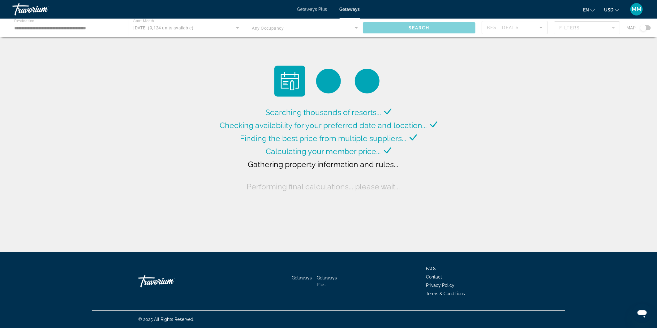
click at [195, 32] on div "Main content" at bounding box center [328, 28] width 657 height 19
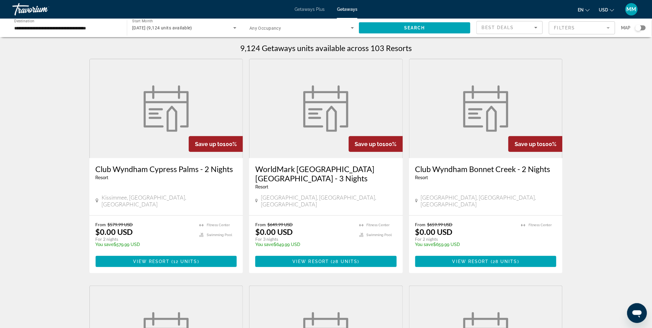
click at [234, 28] on icon "Search widget" at bounding box center [234, 27] width 7 height 7
click at [158, 42] on mat-option "All Start Months" at bounding box center [184, 46] width 114 height 15
click at [234, 29] on icon "Search widget" at bounding box center [234, 27] width 7 height 7
click at [63, 30] on div at bounding box center [326, 164] width 652 height 328
click at [59, 28] on input "**********" at bounding box center [66, 27] width 105 height 7
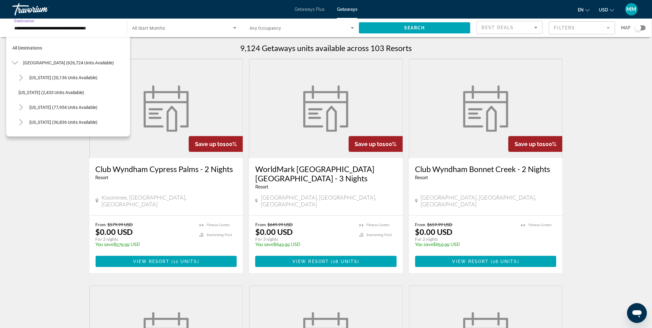
scroll to position [96, 0]
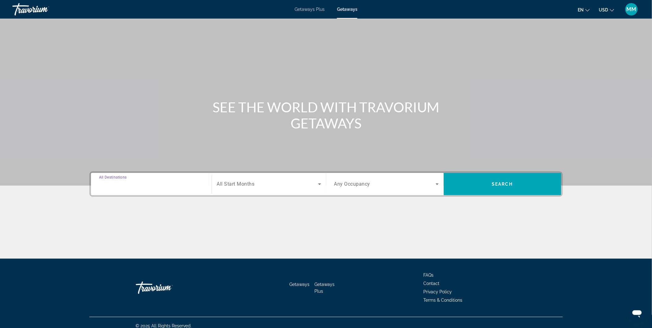
click at [163, 181] on input "Destination All Destinations" at bounding box center [151, 184] width 105 height 7
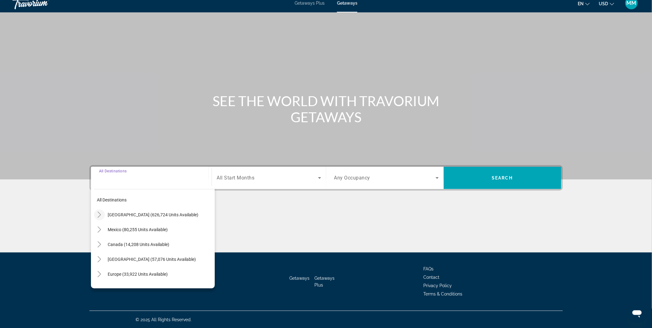
click at [98, 212] on icon "Toggle United States (626,724 units available)" at bounding box center [99, 215] width 6 height 6
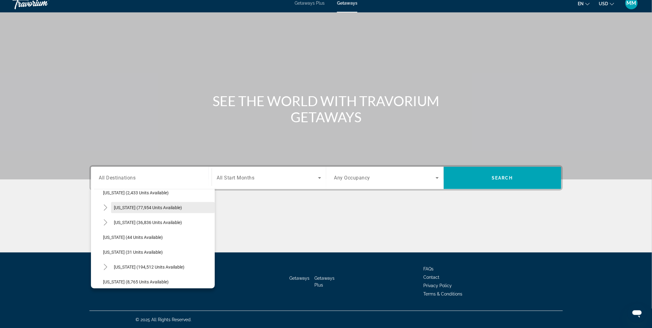
scroll to position [52, 0]
click at [108, 266] on icon "Toggle Florida (194,512 units available)" at bounding box center [105, 267] width 6 height 6
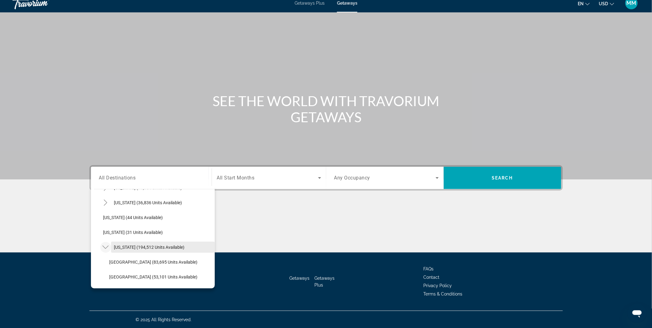
scroll to position [87, 0]
click at [117, 245] on span "Orlando & Disney Area (83,695 units available)" at bounding box center [154, 247] width 88 height 5
type input "**********"
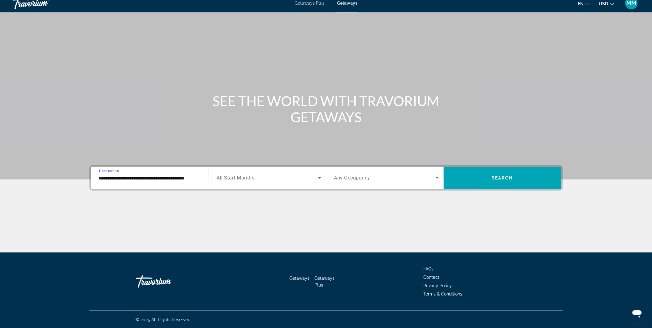
click at [239, 179] on span "All Start Months" at bounding box center [236, 178] width 38 height 6
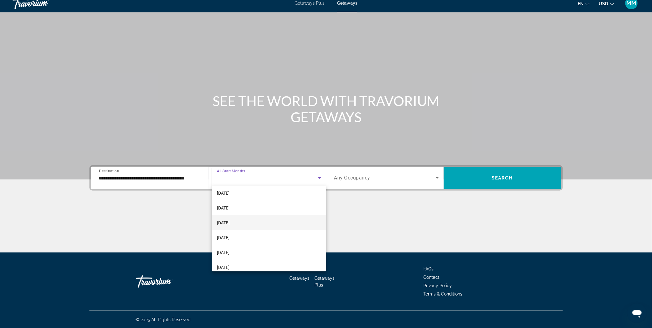
scroll to position [34, 0]
click at [230, 248] on span "[DATE]" at bounding box center [223, 250] width 13 height 7
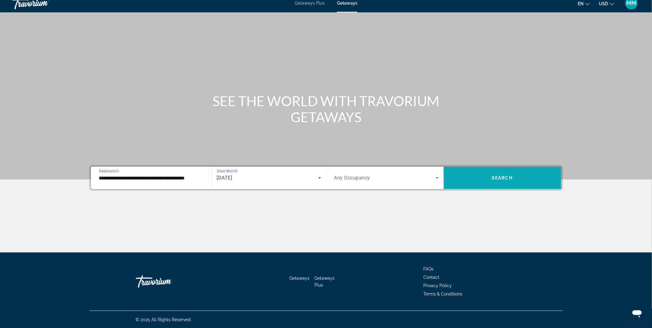
click at [477, 179] on span "Search widget" at bounding box center [503, 178] width 118 height 15
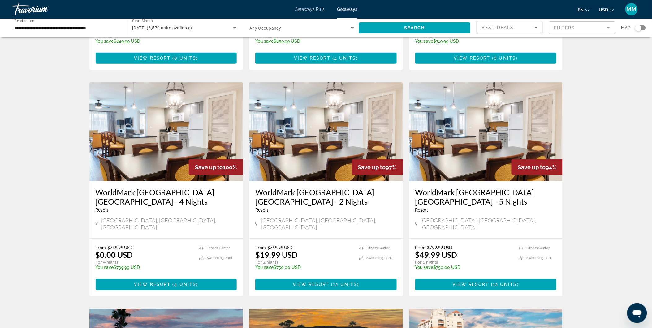
scroll to position [206, 0]
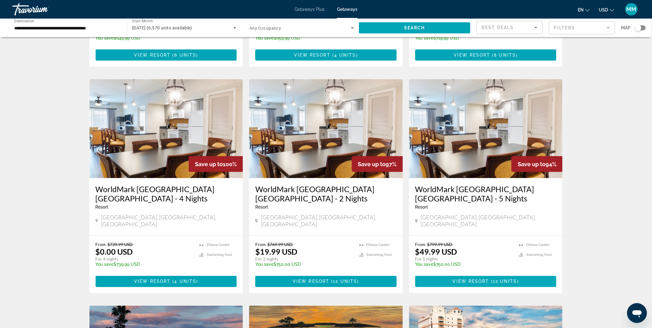
click at [465, 279] on span "View Resort" at bounding box center [471, 281] width 37 height 5
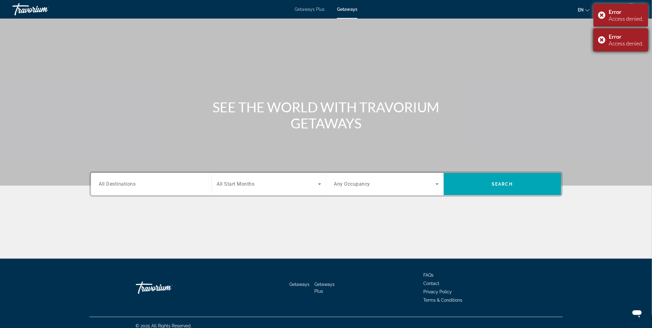
click at [600, 41] on div "Error Access denied." at bounding box center [621, 39] width 55 height 23
click at [600, 18] on div "Error Access denied." at bounding box center [621, 15] width 55 height 23
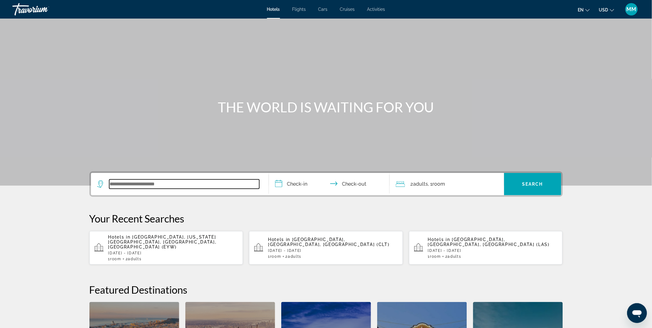
click at [160, 185] on input "Search widget" at bounding box center [184, 184] width 150 height 9
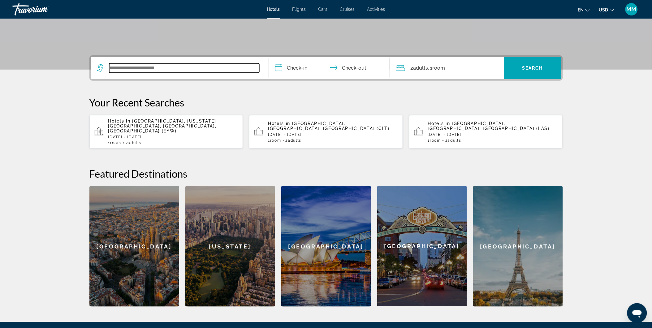
scroll to position [151, 0]
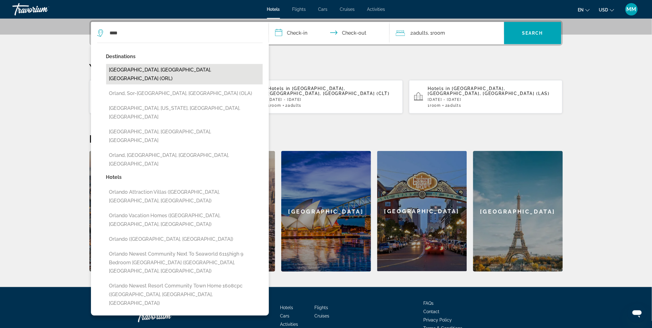
click at [150, 66] on button "Orlando, FL, United States (ORL)" at bounding box center [184, 74] width 157 height 20
type input "**********"
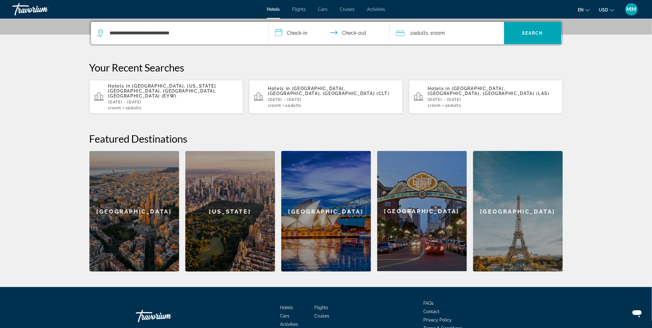
click at [307, 30] on input "**********" at bounding box center [330, 34] width 123 height 24
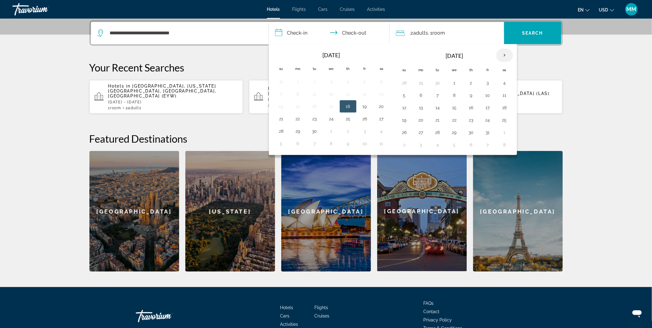
click at [505, 57] on th "Next month" at bounding box center [504, 56] width 17 height 14
click at [456, 132] on button "25" at bounding box center [455, 132] width 10 height 9
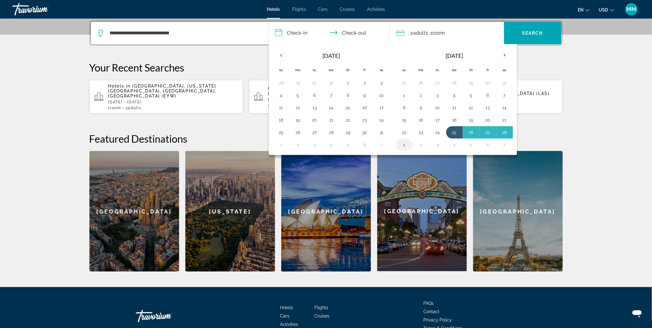
click at [400, 141] on button "1" at bounding box center [405, 145] width 10 height 9
type input "**********"
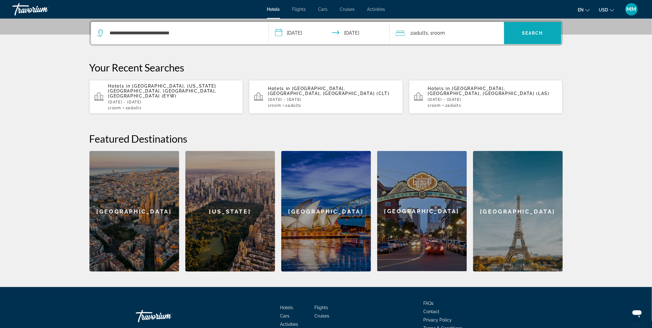
click at [528, 34] on span "Search" at bounding box center [532, 33] width 21 height 5
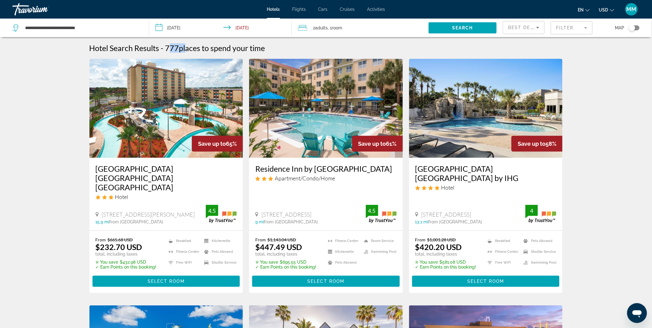
drag, startPoint x: 166, startPoint y: 47, endPoint x: 188, endPoint y: 47, distance: 22.0
click at [187, 47] on h2 "777 places to spend your time" at bounding box center [215, 47] width 100 height 9
drag, startPoint x: 98, startPoint y: 237, endPoint x: 130, endPoint y: 237, distance: 31.6
click at [130, 242] on ins "$232.70 USD" at bounding box center [119, 246] width 47 height 9
click at [163, 279] on span "Select Room" at bounding box center [166, 281] width 37 height 5
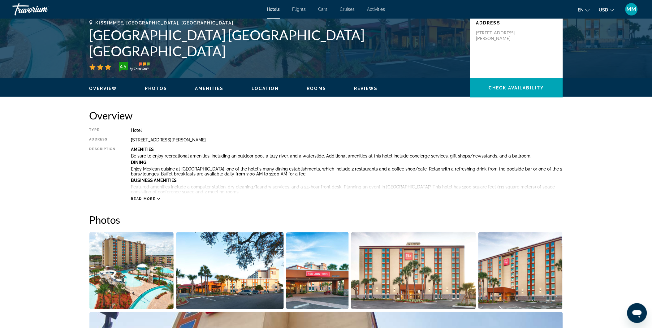
scroll to position [206, 0]
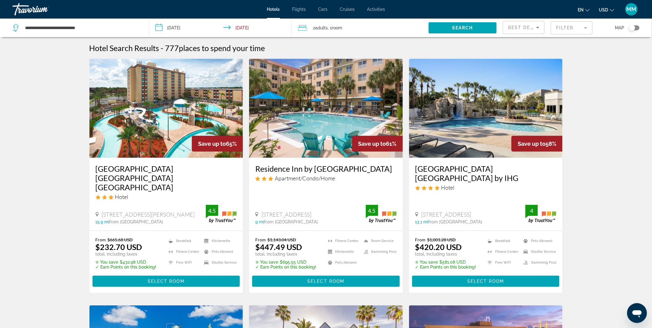
click at [170, 25] on input "**********" at bounding box center [221, 29] width 145 height 20
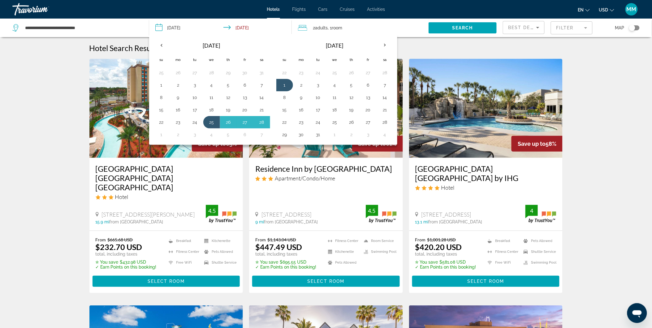
drag, startPoint x: 170, startPoint y: 25, endPoint x: 189, endPoint y: 27, distance: 18.9
click at [189, 27] on input "**********" at bounding box center [221, 29] width 145 height 20
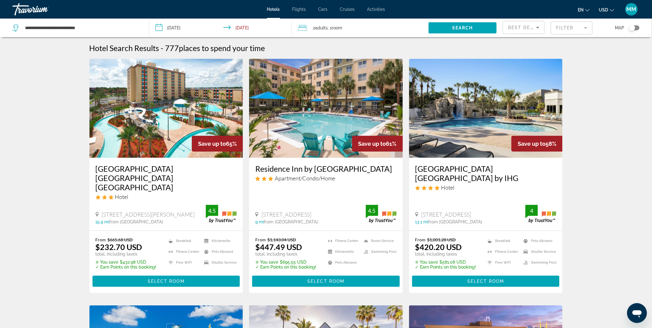
drag, startPoint x: 224, startPoint y: 145, endPoint x: 237, endPoint y: 142, distance: 12.6
click at [237, 142] on div "Save up to 65%" at bounding box center [217, 144] width 51 height 16
drag, startPoint x: 262, startPoint y: 238, endPoint x: 300, endPoint y: 238, distance: 38.7
click at [300, 242] on ins "$447.49 USD" at bounding box center [278, 246] width 47 height 9
click at [263, 181] on icon "3 star Apartment" at bounding box center [264, 178] width 5 height 5
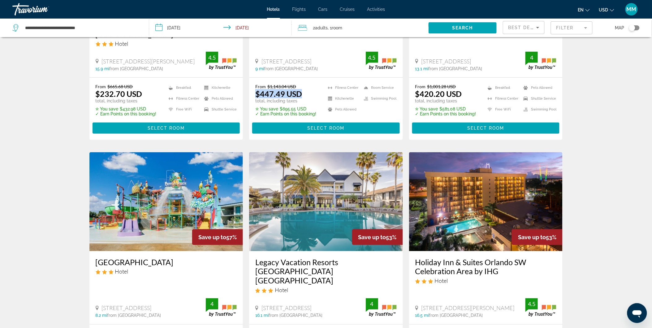
scroll to position [137, 0]
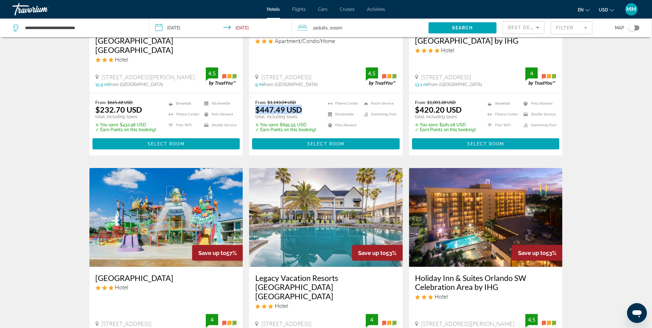
click at [586, 29] on mat-form-field "Filter" at bounding box center [572, 27] width 42 height 13
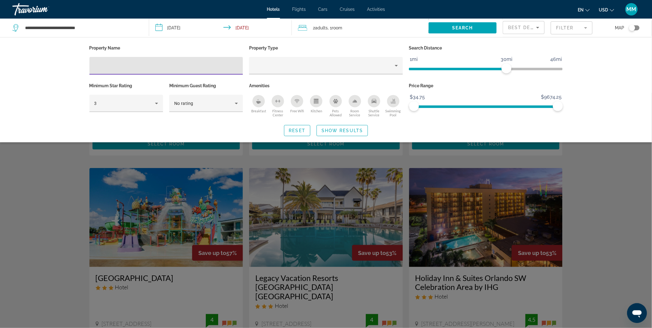
click at [539, 29] on icon "Sort by" at bounding box center [537, 27] width 7 height 7
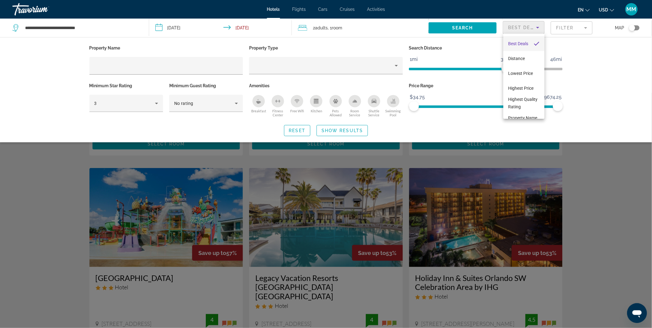
click at [595, 184] on div at bounding box center [326, 164] width 652 height 328
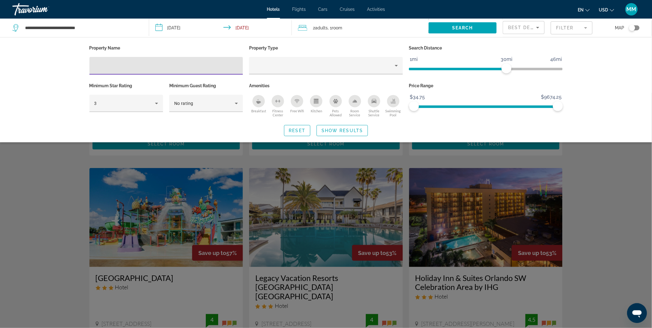
click at [143, 67] on input "Hotel Filters" at bounding box center [166, 65] width 144 height 7
type input "******"
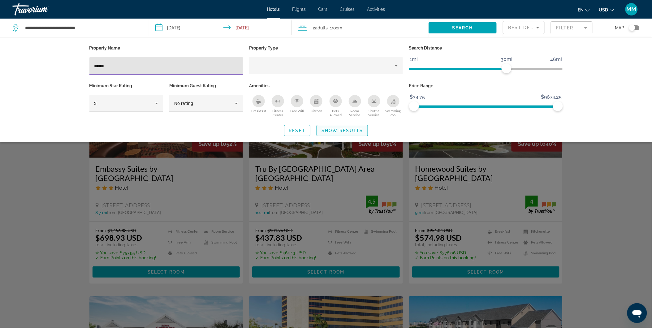
click at [344, 130] on span "Show Results" at bounding box center [342, 130] width 41 height 5
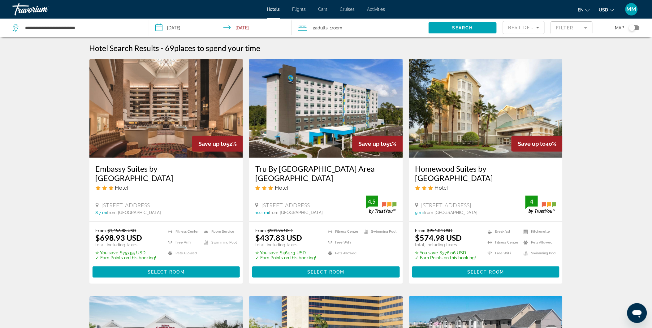
click at [563, 29] on mat-form-field "Filter" at bounding box center [572, 27] width 42 height 13
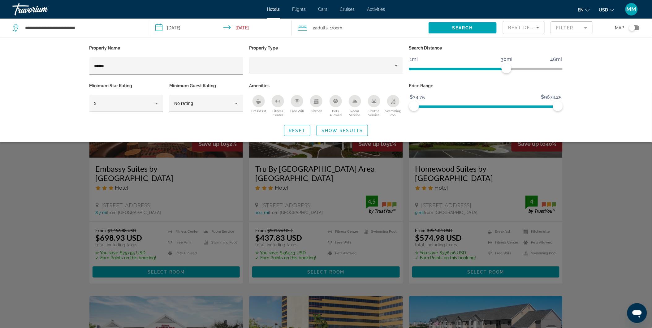
drag, startPoint x: 111, startPoint y: 70, endPoint x: 89, endPoint y: 70, distance: 22.0
click at [89, 70] on div "Property Name ******" at bounding box center [166, 63] width 160 height 38
drag, startPoint x: 89, startPoint y: 70, endPoint x: 117, endPoint y: 66, distance: 28.4
click at [117, 66] on input "******" at bounding box center [166, 65] width 144 height 7
drag, startPoint x: 117, startPoint y: 66, endPoint x: 54, endPoint y: 62, distance: 63.6
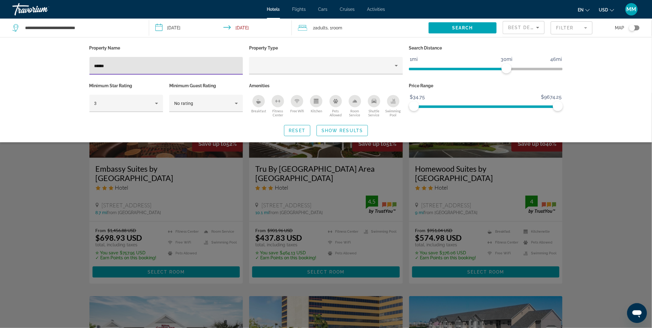
click at [54, 62] on div "Property Name ****** Property Type Search Distance 1mi 46mi 30mi Minimum Star R…" at bounding box center [326, 89] width 652 height 105
type input "*******"
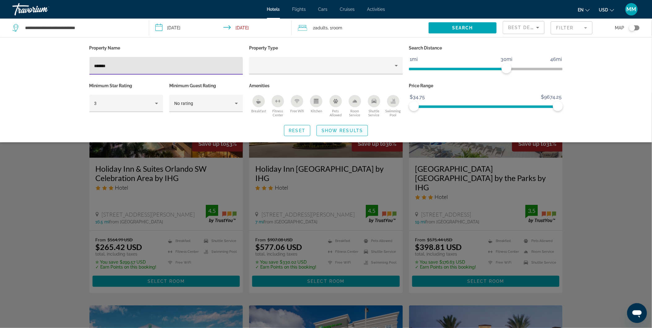
click at [347, 128] on span "Search widget" at bounding box center [342, 130] width 51 height 15
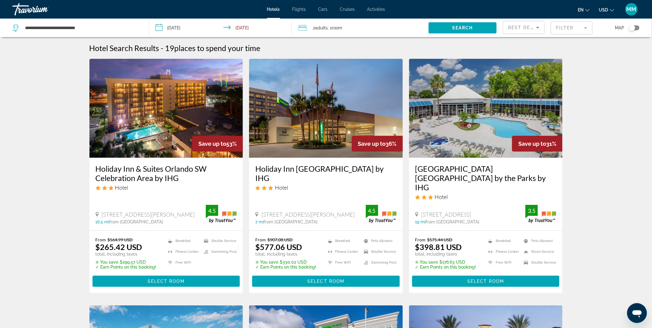
click at [564, 27] on mat-form-field "Filter" at bounding box center [572, 27] width 42 height 13
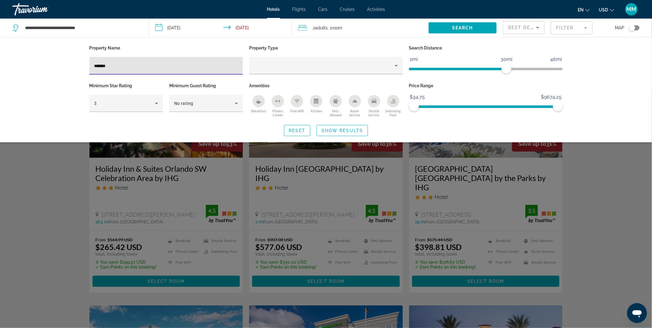
drag, startPoint x: 116, startPoint y: 64, endPoint x: 68, endPoint y: 60, distance: 47.8
click at [68, 60] on div "Property Name ******* Property Type Search Distance 1mi 46mi 30mi Minimum Star …" at bounding box center [326, 89] width 652 height 105
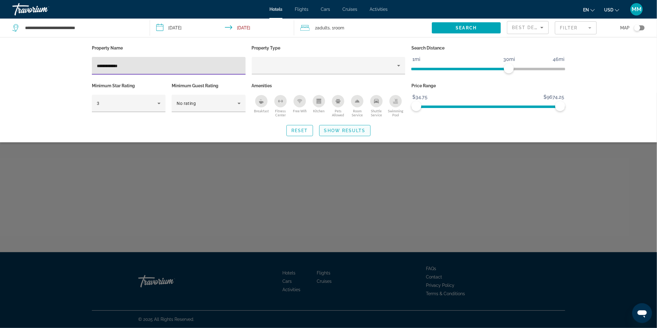
type input "**********"
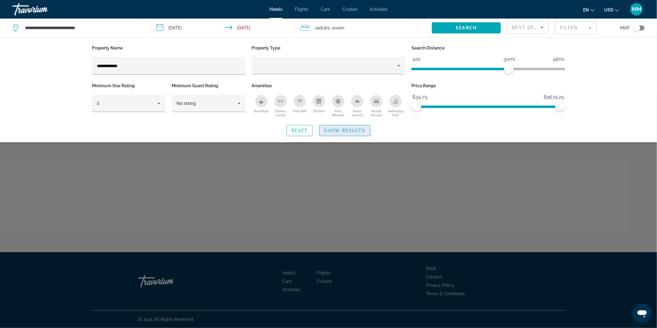
click at [345, 126] on span "Search widget" at bounding box center [345, 130] width 51 height 15
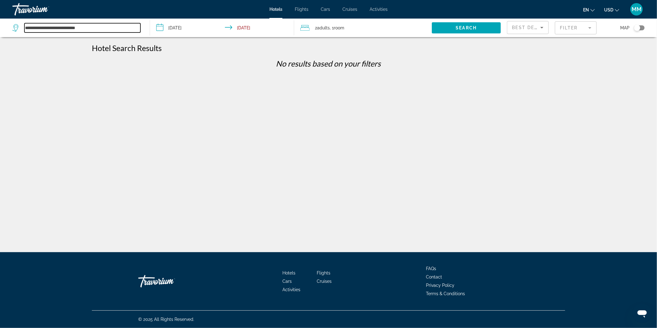
click at [104, 27] on input "**********" at bounding box center [82, 27] width 116 height 9
drag, startPoint x: 104, startPoint y: 27, endPoint x: -2, endPoint y: 29, distance: 106.2
click at [0, 29] on html "**********" at bounding box center [328, 164] width 657 height 328
type input "*"
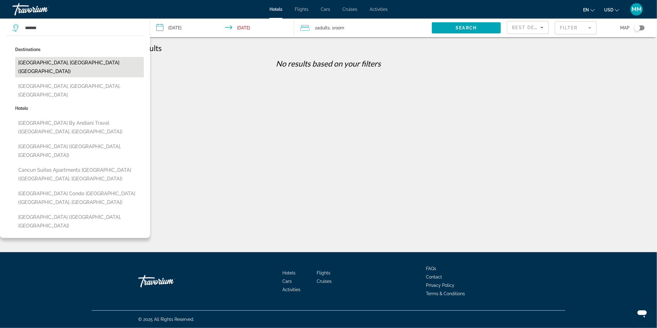
click at [42, 65] on button "Cancun, Mexico (CUN)" at bounding box center [79, 67] width 129 height 20
type input "**********"
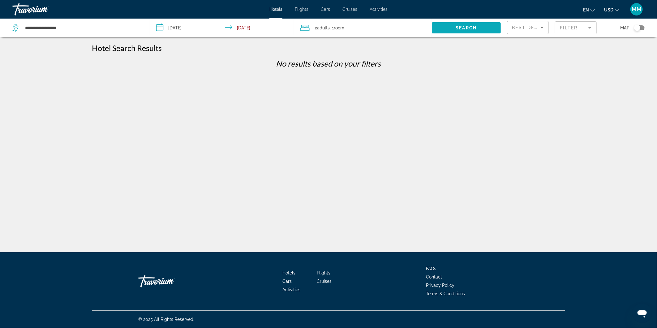
click at [461, 30] on span "Search" at bounding box center [466, 27] width 21 height 5
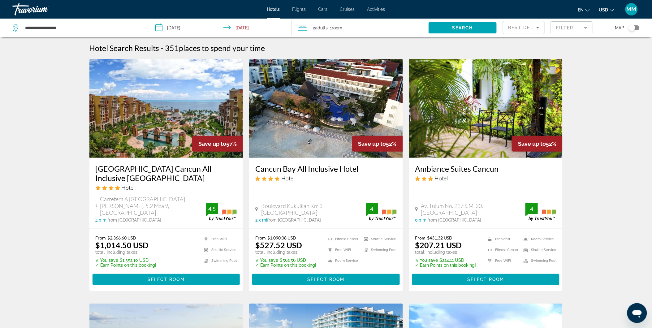
drag, startPoint x: 226, startPoint y: 145, endPoint x: 236, endPoint y: 143, distance: 9.4
click at [236, 143] on div "Save up to 57%" at bounding box center [217, 144] width 51 height 16
drag, startPoint x: 109, startPoint y: 229, endPoint x: 142, endPoint y: 230, distance: 33.1
click at [142, 235] on p "From $2,366.60 USD" at bounding box center [126, 237] width 61 height 5
